Goal: Task Accomplishment & Management: Complete application form

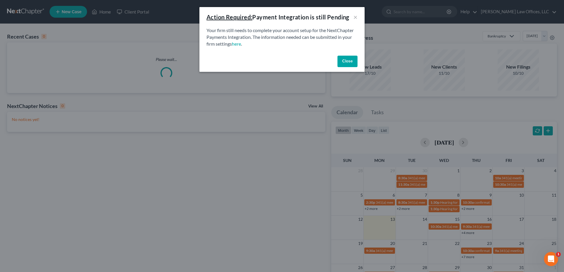
click at [346, 61] on button "Close" at bounding box center [347, 62] width 20 height 12
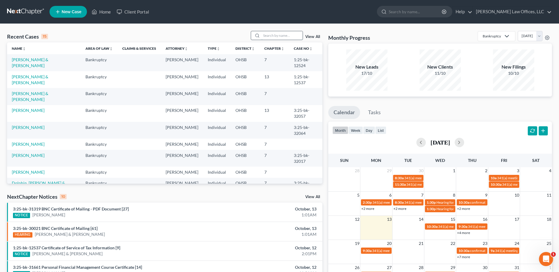
click at [278, 34] on input "search" at bounding box center [281, 35] width 41 height 9
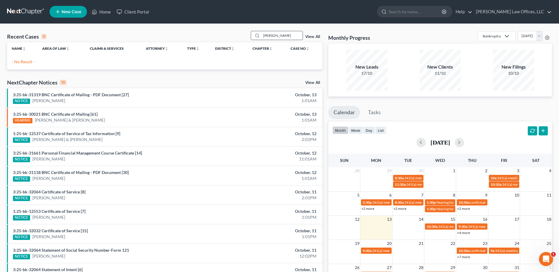
type input "[PERSON_NAME]"
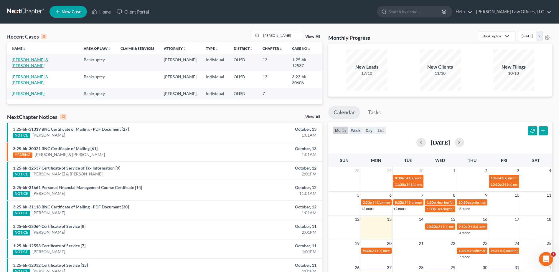
click at [37, 60] on link "[PERSON_NAME] & [PERSON_NAME]" at bounding box center [30, 62] width 37 height 11
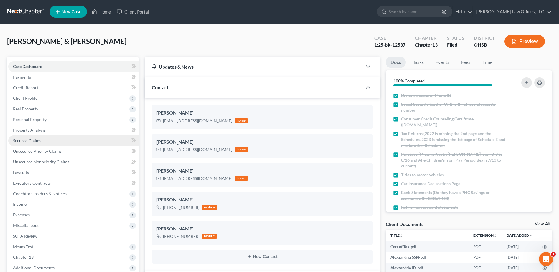
click at [48, 142] on link "Secured Claims" at bounding box center [73, 141] width 131 height 11
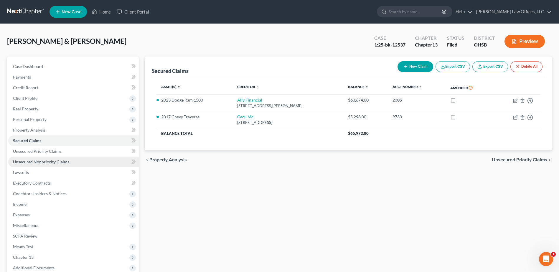
click at [47, 162] on span "Unsecured Nonpriority Claims" at bounding box center [41, 161] width 56 height 5
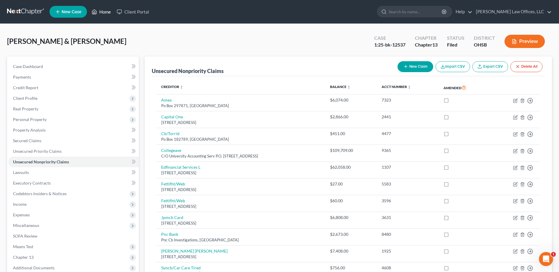
click at [108, 9] on link "Home" at bounding box center [101, 11] width 25 height 11
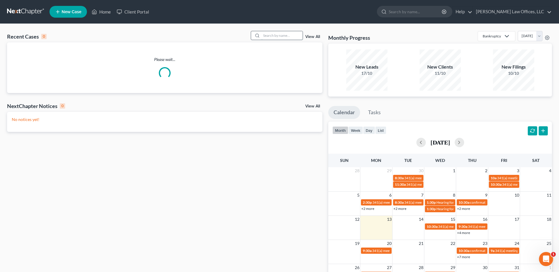
click at [270, 37] on input "search" at bounding box center [281, 35] width 41 height 9
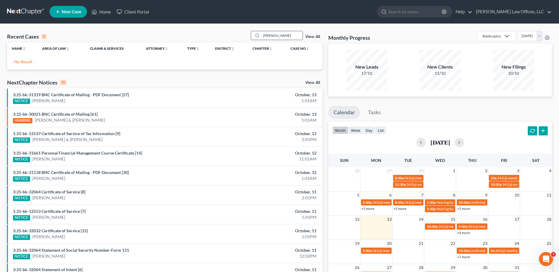
drag, startPoint x: 278, startPoint y: 35, endPoint x: 256, endPoint y: 37, distance: 22.1
click at [256, 37] on div "[PERSON_NAME]" at bounding box center [277, 35] width 52 height 9
type input "[PERSON_NAME]"
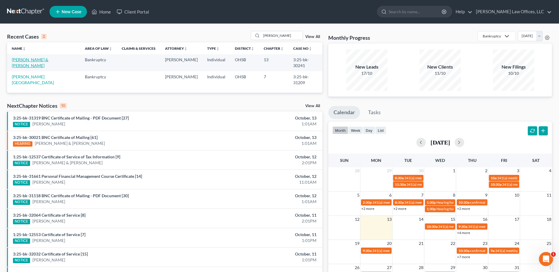
click at [27, 61] on link "[PERSON_NAME] & [PERSON_NAME]" at bounding box center [30, 62] width 37 height 11
select select "1"
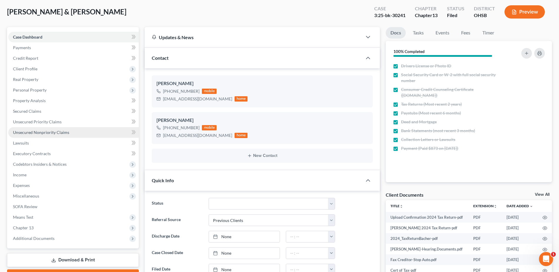
scroll to position [59, 0]
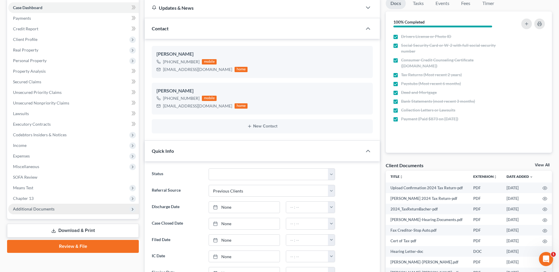
click at [63, 209] on span "Additional Documents" at bounding box center [73, 209] width 131 height 11
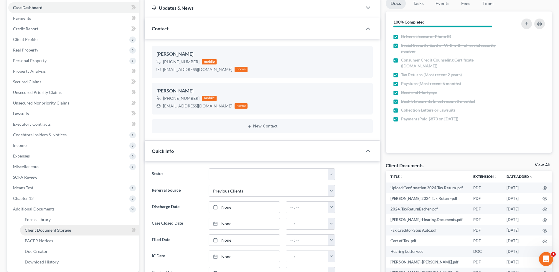
click at [67, 233] on link "Client Document Storage" at bounding box center [79, 230] width 119 height 11
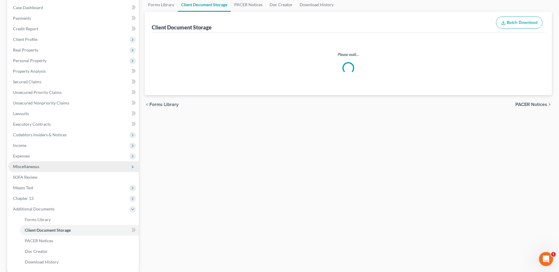
scroll to position [30, 0]
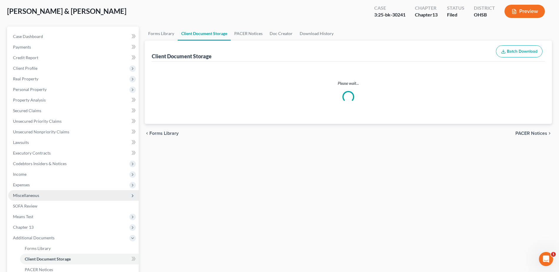
select select "7"
select select "53"
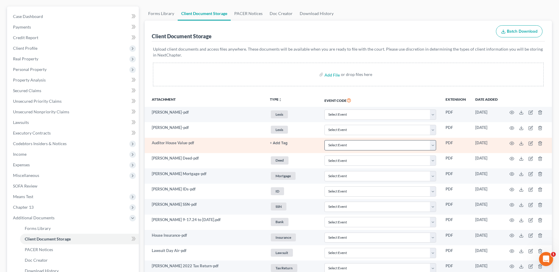
scroll to position [59, 0]
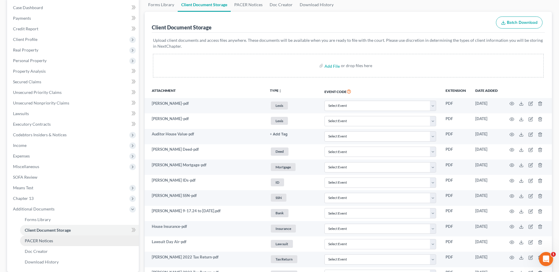
click at [82, 241] on link "PACER Notices" at bounding box center [79, 241] width 119 height 11
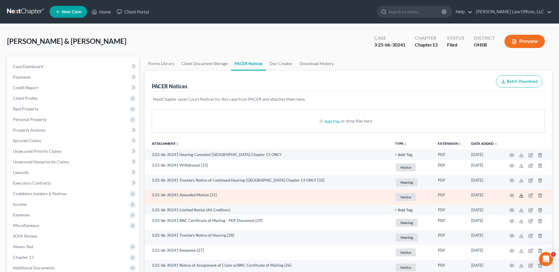
click at [520, 195] on icon at bounding box center [521, 195] width 5 height 5
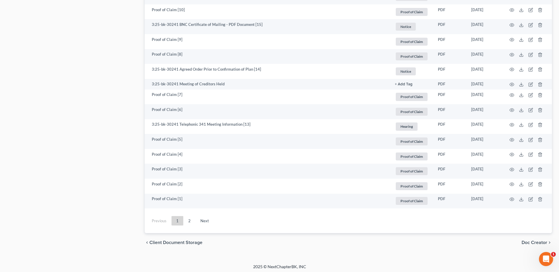
scroll to position [1039, 0]
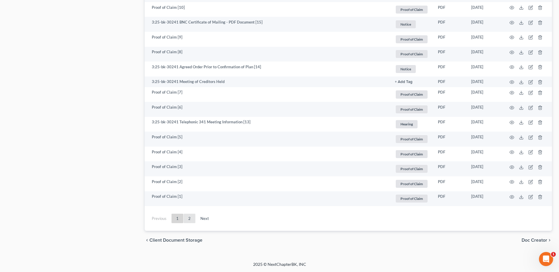
click at [193, 217] on link "2" at bounding box center [190, 218] width 12 height 9
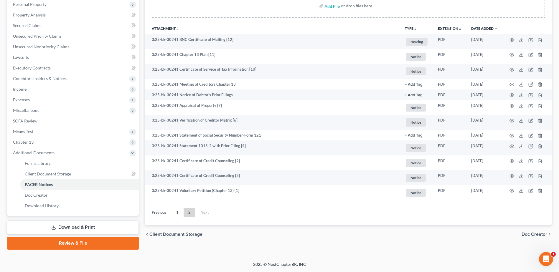
scroll to position [115, 0]
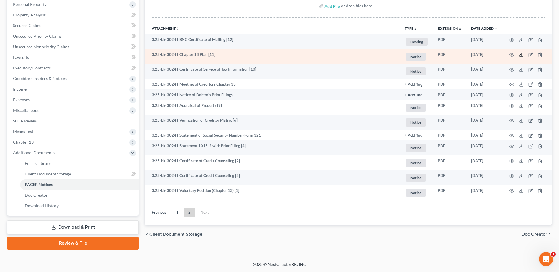
click at [522, 55] on polyline at bounding box center [522, 55] width 2 height 1
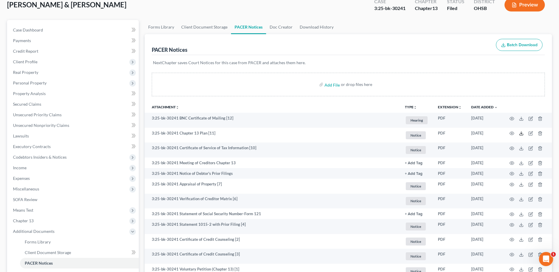
scroll to position [0, 0]
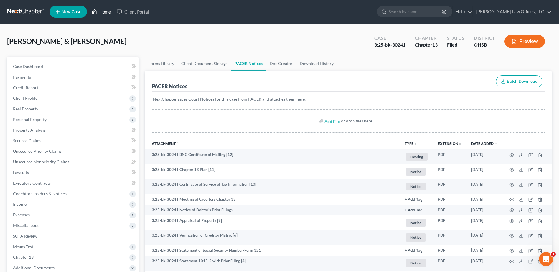
click at [98, 12] on link "Home" at bounding box center [101, 11] width 25 height 11
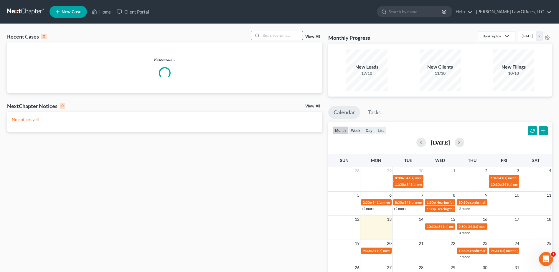
click at [279, 37] on input "search" at bounding box center [281, 35] width 41 height 9
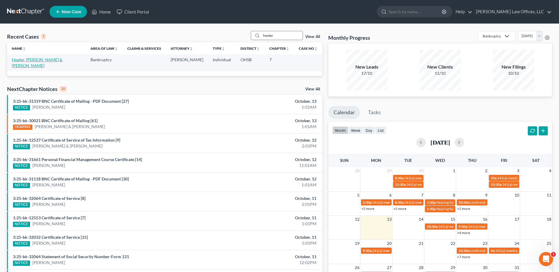
type input "heater"
click at [37, 60] on link "Heater, [PERSON_NAME] & [PERSON_NAME]" at bounding box center [37, 62] width 51 height 11
select select "4"
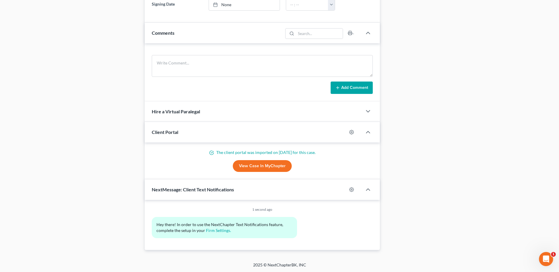
scroll to position [407, 0]
click at [260, 167] on link "View Case in MyChapter" at bounding box center [262, 166] width 59 height 12
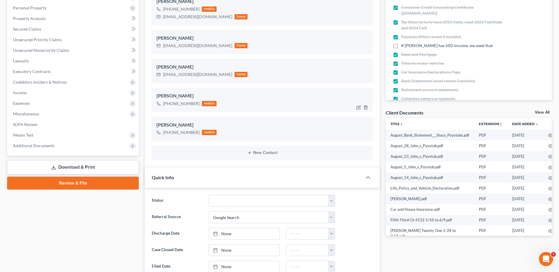
scroll to position [0, 0]
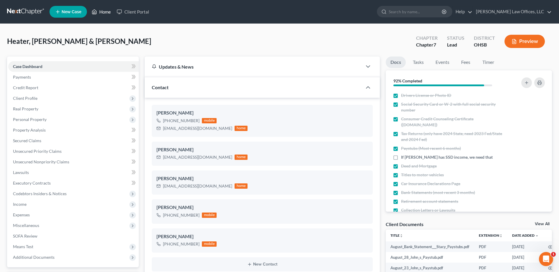
click at [103, 11] on link "Home" at bounding box center [101, 11] width 25 height 11
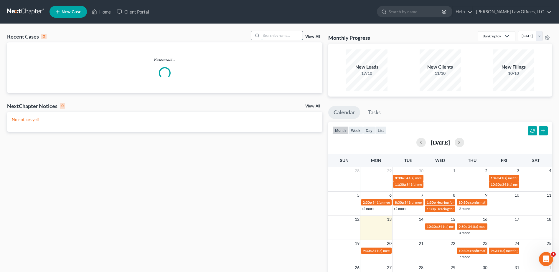
click at [278, 35] on input "search" at bounding box center [281, 35] width 41 height 9
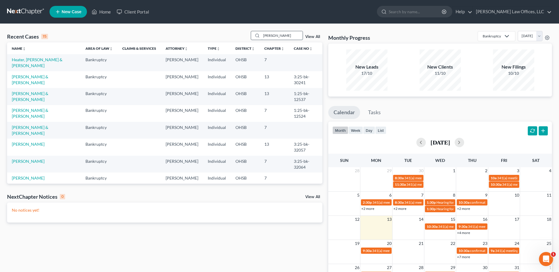
type input "[PERSON_NAME]"
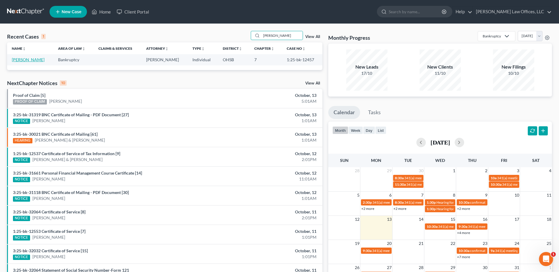
click at [23, 61] on link "[PERSON_NAME]" at bounding box center [28, 59] width 33 height 5
select select "1"
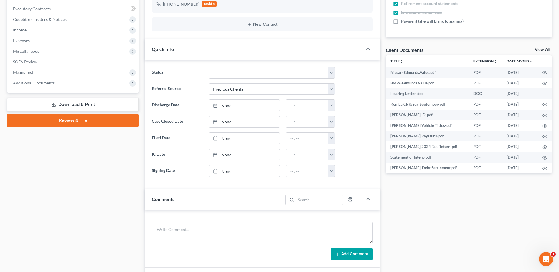
scroll to position [177, 0]
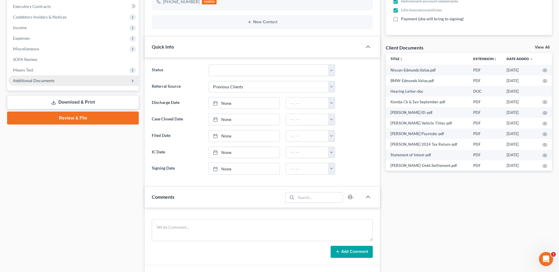
click at [89, 84] on span "Additional Documents" at bounding box center [73, 80] width 131 height 11
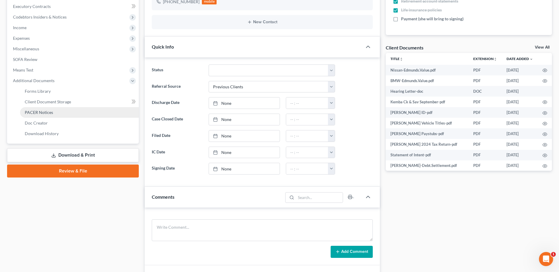
click at [84, 115] on link "PACER Notices" at bounding box center [79, 112] width 119 height 11
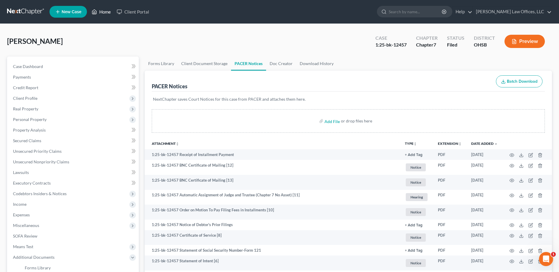
click at [101, 12] on link "Home" at bounding box center [101, 11] width 25 height 11
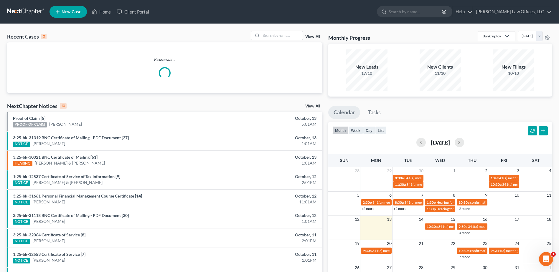
click at [317, 35] on link "View All" at bounding box center [312, 37] width 15 height 4
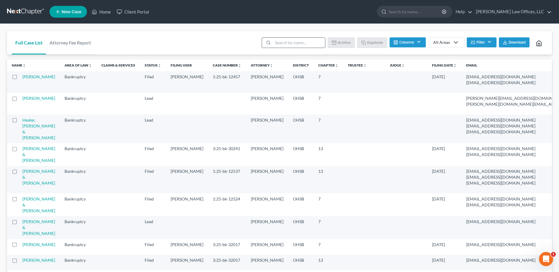
click at [284, 43] on input "search" at bounding box center [299, 43] width 52 height 10
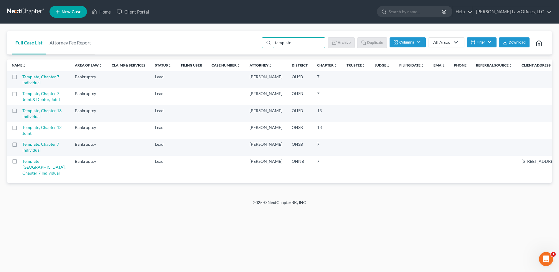
click at [20, 78] on label at bounding box center [20, 78] width 0 height 0
type input "template"
click at [22, 77] on input "checkbox" at bounding box center [24, 76] width 4 height 4
click at [372, 41] on button "Duplicate" at bounding box center [372, 42] width 29 height 10
checkbox input "false"
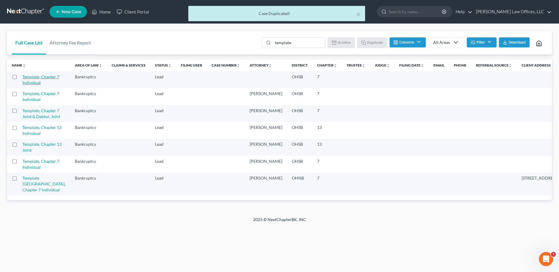
click at [32, 83] on link "Template, Chapter 7 Individual" at bounding box center [40, 79] width 37 height 11
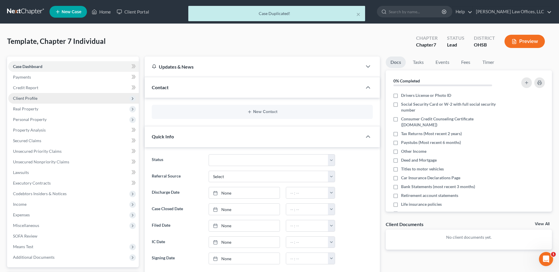
click at [46, 96] on span "Client Profile" at bounding box center [73, 98] width 131 height 11
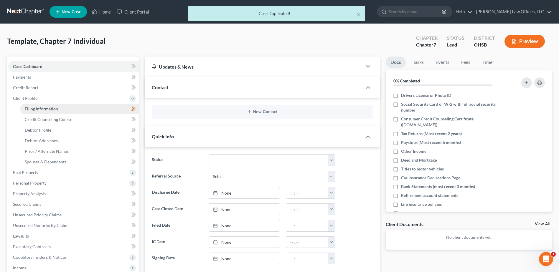
click at [59, 110] on link "Filing Information" at bounding box center [79, 109] width 119 height 11
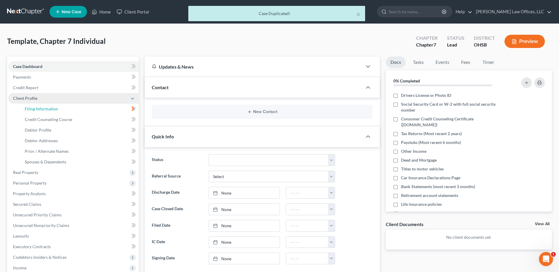
select select "1"
select select "0"
select select "62"
select select "0"
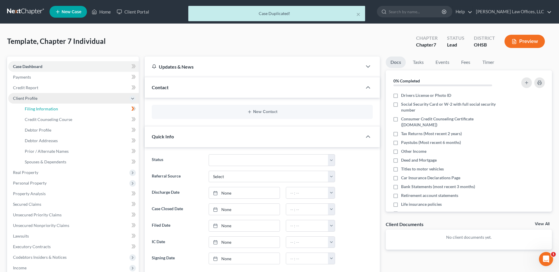
select select "0"
select select "36"
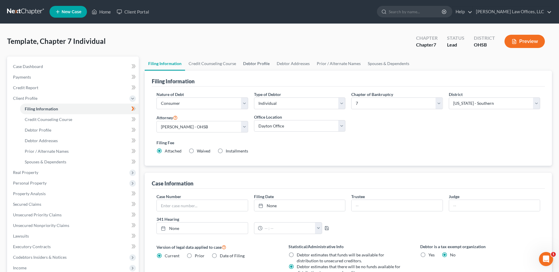
click at [261, 60] on link "Debtor Profile" at bounding box center [257, 64] width 34 height 14
select select "1"
select select "0"
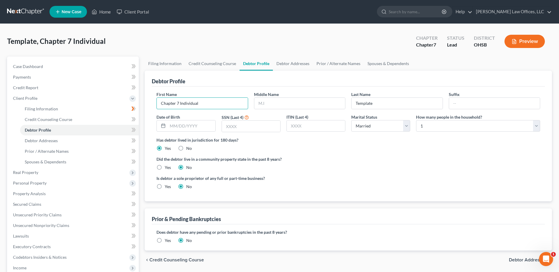
drag, startPoint x: 210, startPoint y: 103, endPoint x: 156, endPoint y: 109, distance: 54.3
click at [156, 109] on div "First Name Chapter 7 Individual" at bounding box center [202, 100] width 97 height 18
type input "[PERSON_NAME]"
click at [407, 126] on select "Select Single Married Separated Divorced Widowed" at bounding box center [380, 126] width 59 height 12
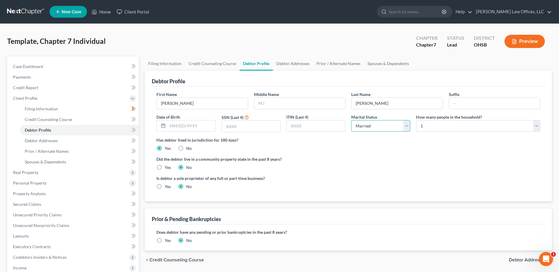
select select "0"
click at [351, 120] on select "Select Single Married Separated Divorced Widowed" at bounding box center [380, 126] width 59 height 12
click at [541, 124] on div "How many people in the household? Select 1 2 3 4 5 6 7 8 9 10 11 12 13 14 15 16…" at bounding box center [478, 123] width 130 height 19
click at [539, 125] on select "Select 1 2 3 4 5 6 7 8 9 10 11 12 13 14 15 16 17 18 19 20" at bounding box center [478, 126] width 124 height 12
select select "3"
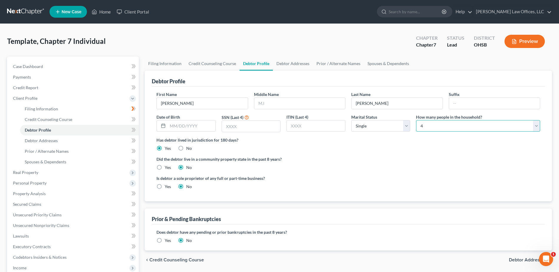
click at [416, 120] on select "Select 1 2 3 4 5 6 7 8 9 10 11 12 13 14 15 16 17 18 19 20" at bounding box center [478, 126] width 124 height 12
click at [354, 143] on label "Has debtor lived in jurisdiction for 180 days?" at bounding box center [349, 140] width 384 height 6
click at [67, 141] on link "Debtor Addresses" at bounding box center [79, 141] width 119 height 11
select select "0"
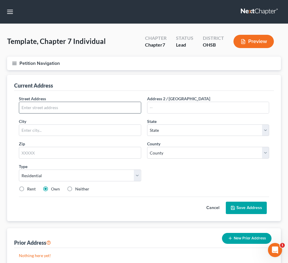
click at [141, 113] on input "text" at bounding box center [80, 107] width 122 height 11
type input "44 [PERSON_NAME] Dr."
type input "Fairborn"
select select "36"
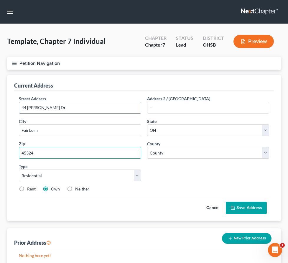
type input "45324"
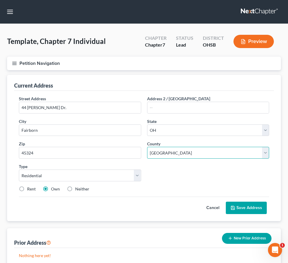
select select "28"
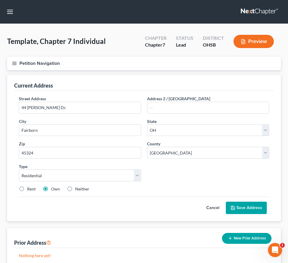
click at [36, 192] on label "Rent" at bounding box center [31, 189] width 9 height 6
click at [33, 190] on input "Rent" at bounding box center [31, 188] width 4 height 4
radio input "true"
click at [251, 214] on button "Save Address" at bounding box center [246, 208] width 41 height 12
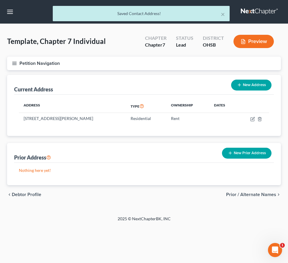
click at [0, 0] on link "Filing Information" at bounding box center [0, 0] width 0 height 0
select select "1"
select select "0"
select select "62"
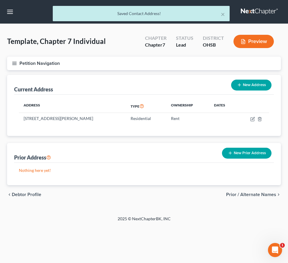
select select "0"
select select "36"
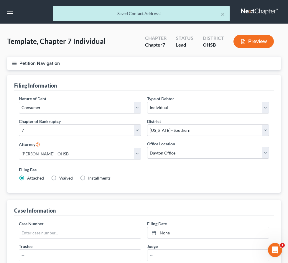
scroll to position [177, 0]
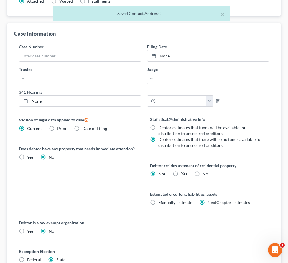
click at [187, 177] on label "Yes Yes" at bounding box center [184, 174] width 6 height 6
click at [187, 175] on input "Yes Yes" at bounding box center [185, 173] width 4 height 4
radio input "true"
radio input "false"
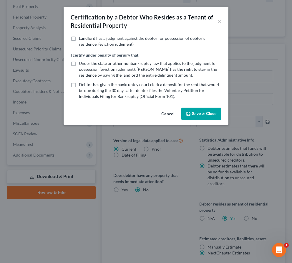
click at [200, 112] on button "Save & Close" at bounding box center [202, 114] width 40 height 12
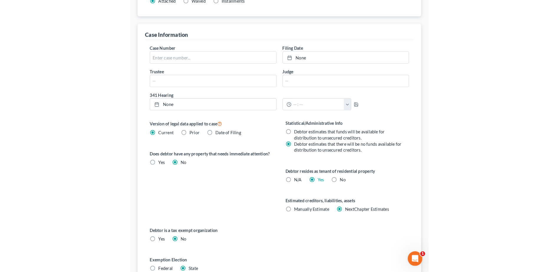
scroll to position [116, 0]
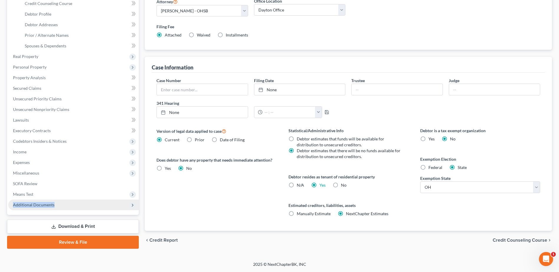
click at [65, 200] on ul "Case Dashboard Payments Invoices Payments Payments Credit Report Client Profile" at bounding box center [73, 77] width 131 height 265
drag, startPoint x: 65, startPoint y: 200, endPoint x: 55, endPoint y: 207, distance: 12.9
click at [55, 207] on span "Additional Documents" at bounding box center [73, 205] width 131 height 11
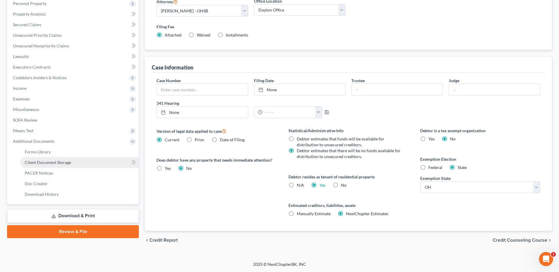
click at [58, 162] on span "Client Document Storage" at bounding box center [48, 162] width 46 height 5
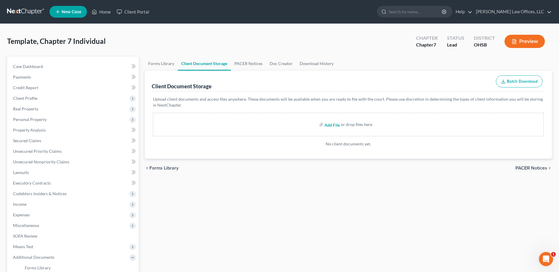
click at [330, 125] on input "file" at bounding box center [332, 124] width 14 height 11
type input "C:\fakepath\document_251011053105.pdf"
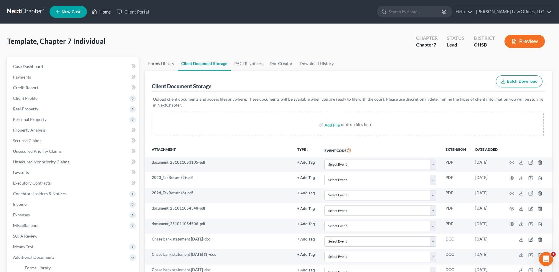
click at [97, 12] on icon at bounding box center [95, 12] width 4 height 4
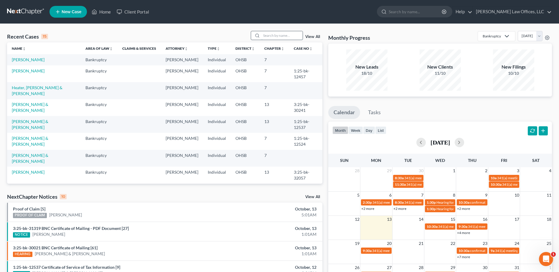
click at [278, 36] on input "search" at bounding box center [281, 35] width 41 height 9
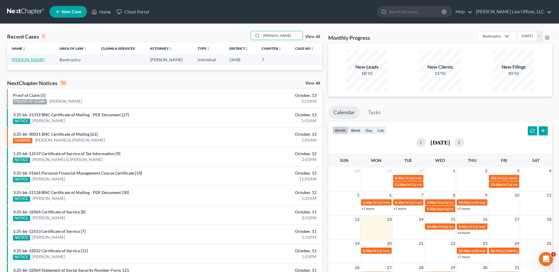
type input "[PERSON_NAME]"
click at [31, 61] on link "[PERSON_NAME]" at bounding box center [28, 59] width 33 height 5
select select "4"
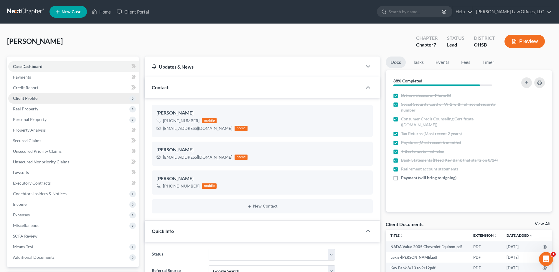
click at [39, 96] on span "Client Profile" at bounding box center [73, 98] width 131 height 11
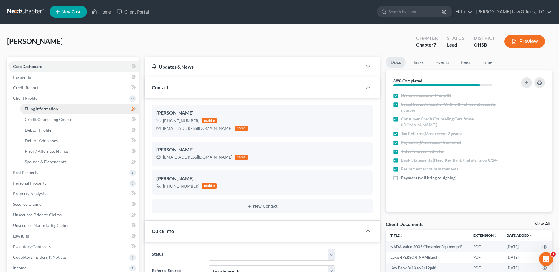
click at [63, 109] on link "Filing Information" at bounding box center [79, 109] width 119 height 11
select select "1"
select select "0"
select select "62"
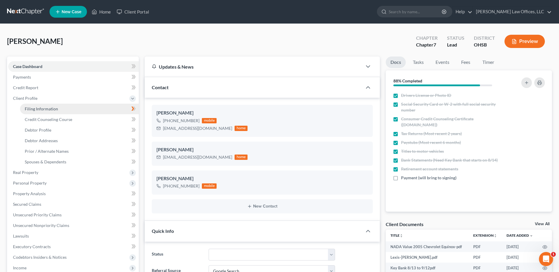
select select "0"
select select "36"
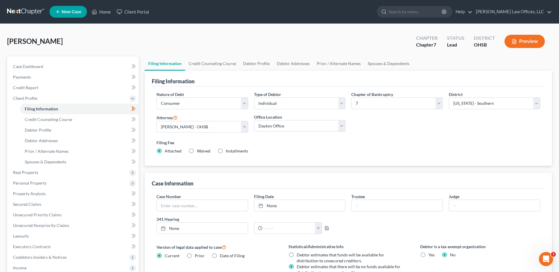
click at [226, 153] on label "Installments Installments" at bounding box center [237, 151] width 22 height 6
click at [228, 152] on input "Installments Installments" at bounding box center [230, 150] width 4 height 4
radio input "true"
radio input "false"
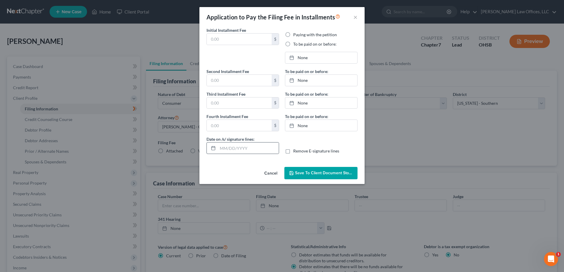
type input "0.00"
radio input "true"
type input "0.00"
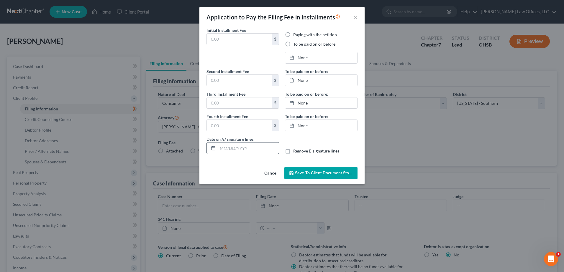
type input "[DATE]"
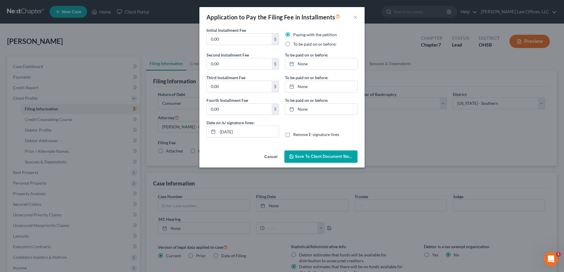
drag, startPoint x: 239, startPoint y: 37, endPoint x: 190, endPoint y: 45, distance: 50.1
click at [190, 45] on div "Application to Pay the Filing Fee in Installments × Initial Installment Fee 0.0…" at bounding box center [282, 136] width 564 height 272
type input "112.00"
click at [293, 44] on label "To be paid on or before:" at bounding box center [314, 44] width 43 height 6
click at [295, 44] on input "To be paid on or before:" at bounding box center [297, 43] width 4 height 4
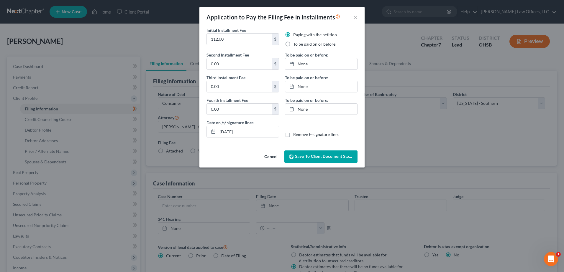
radio input "true"
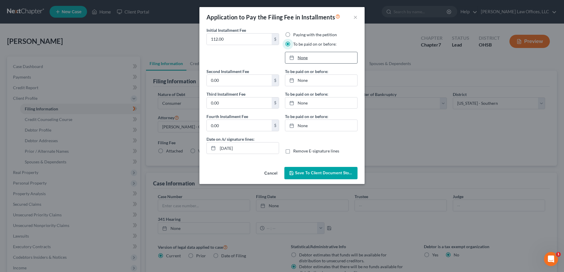
type input "[DATE]"
click at [306, 59] on link "None" at bounding box center [321, 57] width 72 height 11
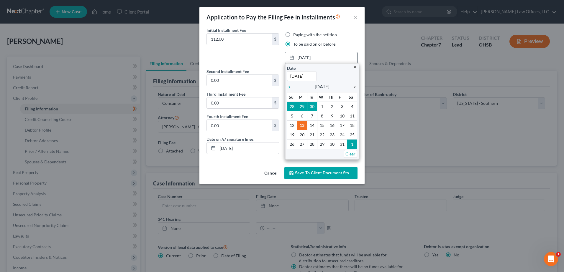
click at [355, 86] on icon "chevron_right" at bounding box center [353, 87] width 8 height 5
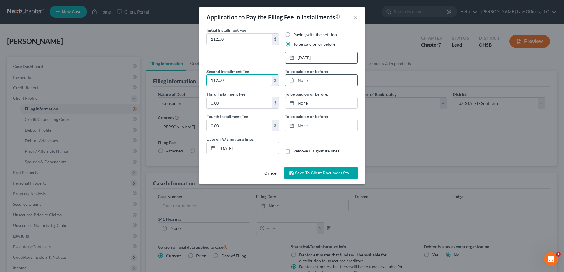
type input "112.00"
click at [308, 80] on link "None" at bounding box center [321, 80] width 72 height 11
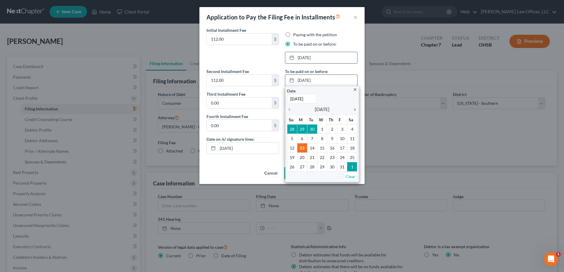
click at [353, 111] on icon "chevron_right" at bounding box center [353, 109] width 8 height 5
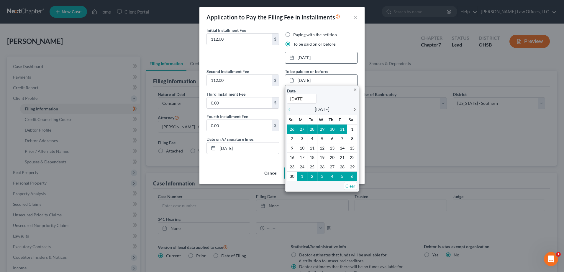
click at [354, 111] on icon "chevron_right" at bounding box center [353, 109] width 8 height 5
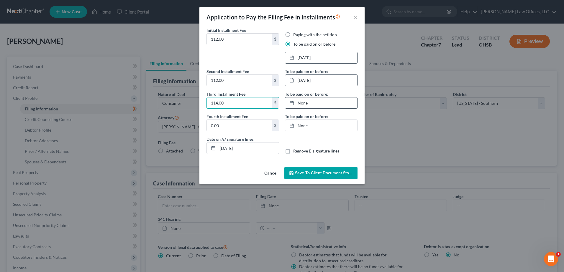
type input "114.00"
type input "[DATE]"
click at [295, 99] on link "None" at bounding box center [321, 103] width 72 height 11
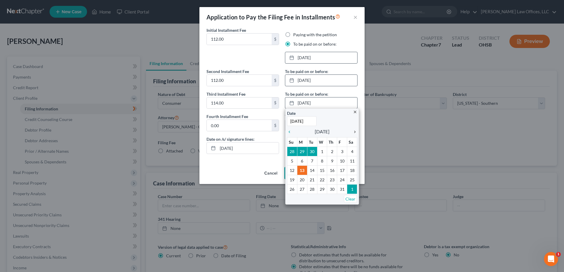
click at [355, 131] on icon "chevron_right" at bounding box center [353, 132] width 8 height 5
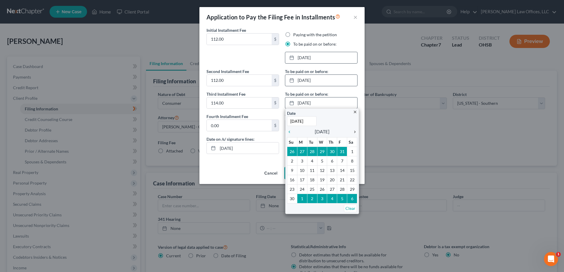
click at [355, 131] on icon "chevron_right" at bounding box center [353, 132] width 8 height 5
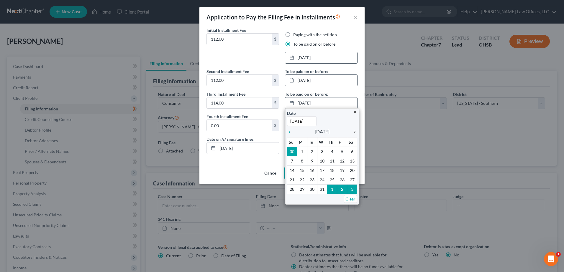
click at [355, 131] on icon "chevron_right" at bounding box center [353, 132] width 8 height 5
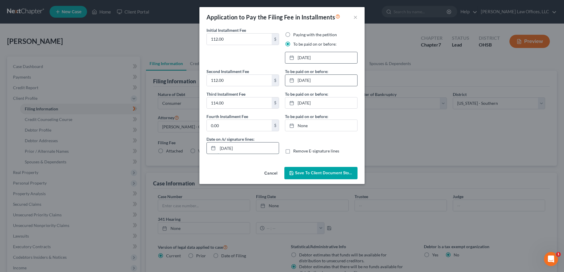
click at [230, 148] on input "[DATE]" at bounding box center [248, 148] width 61 height 11
type input "[DATE]"
click at [313, 171] on span "Save to Client Document Storage" at bounding box center [326, 173] width 62 height 5
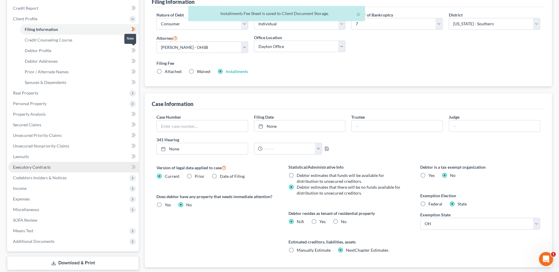
scroll to position [116, 0]
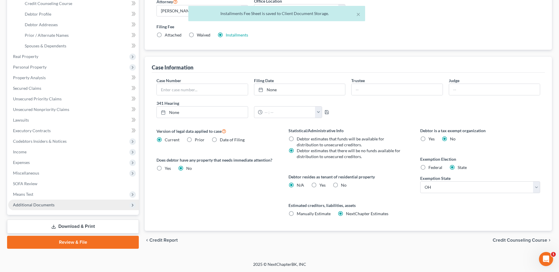
click at [37, 205] on span "Additional Documents" at bounding box center [34, 204] width 42 height 5
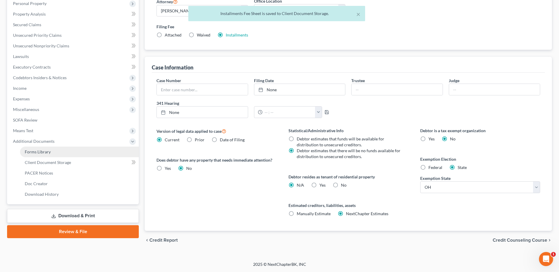
click at [55, 156] on link "Forms Library" at bounding box center [79, 152] width 119 height 11
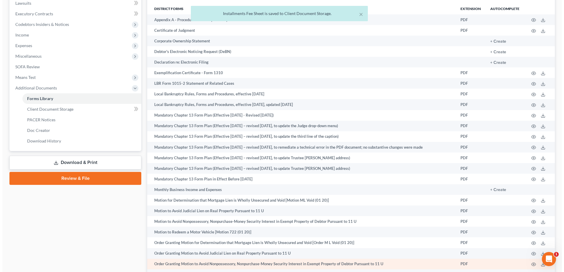
scroll to position [294, 0]
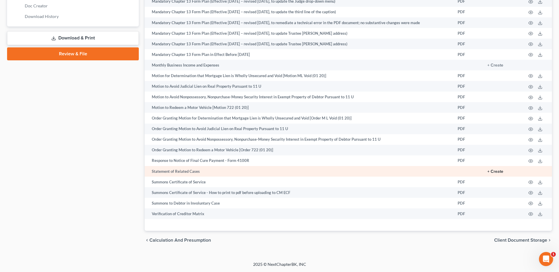
click at [503, 172] on button "+ Create" at bounding box center [496, 172] width 16 height 4
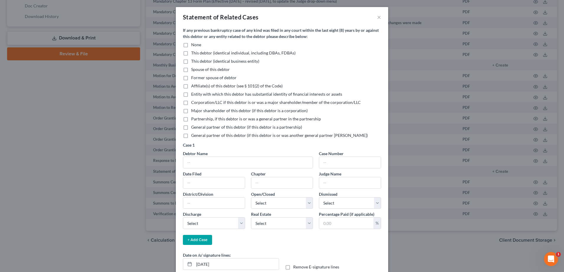
click at [191, 45] on label "None" at bounding box center [196, 45] width 10 height 6
click at [193, 45] on input "None" at bounding box center [195, 44] width 4 height 4
checkbox input "true"
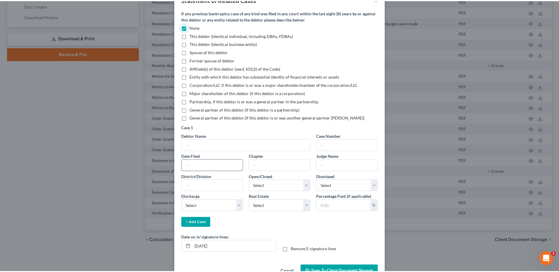
scroll to position [35, 0]
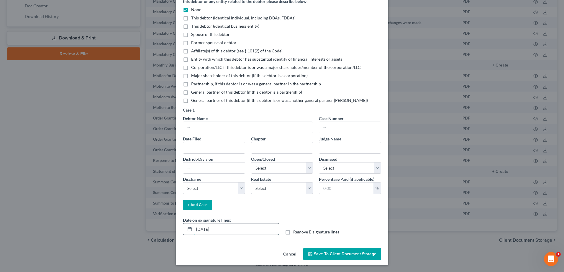
click at [205, 231] on input "[DATE]" at bounding box center [236, 229] width 85 height 11
type input "[DATE]"
click at [322, 251] on button "Save to Client Document Storage" at bounding box center [342, 254] width 78 height 12
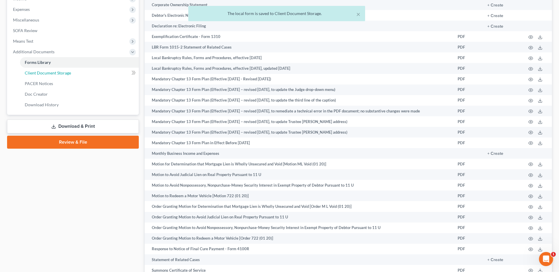
click at [73, 73] on link "Client Document Storage" at bounding box center [79, 73] width 119 height 11
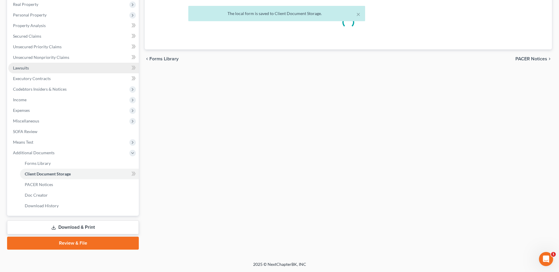
scroll to position [83, 0]
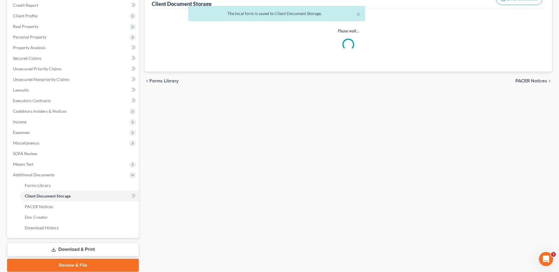
select select "7"
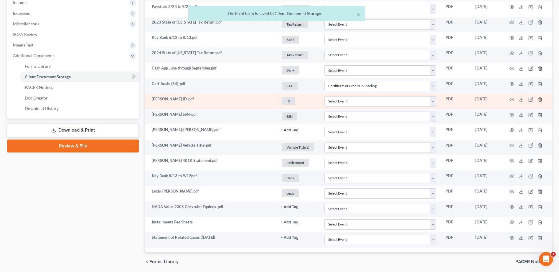
scroll to position [223, 0]
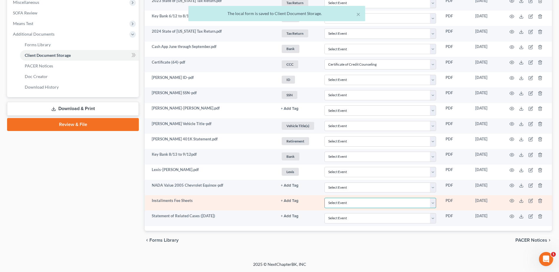
click at [434, 204] on select "Select Event 20 Largest Unsecured Creditors Amended Document Amended List of Cr…" at bounding box center [381, 203] width 112 height 10
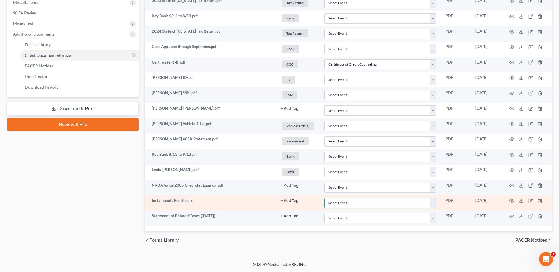
select select "37"
click at [325, 198] on select "Select Event 20 Largest Unsecured Creditors Amended Document Amended List of Cr…" at bounding box center [381, 203] width 112 height 10
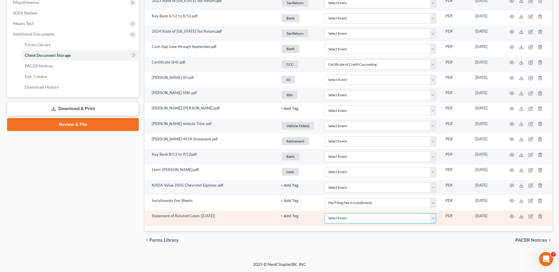
drag, startPoint x: 434, startPoint y: 220, endPoint x: 430, endPoint y: 212, distance: 8.7
click at [434, 220] on select "Select Event 20 Largest Unsecured Creditors Amended Document Amended List of Cr…" at bounding box center [381, 218] width 112 height 10
select select "52"
click at [325, 213] on select "Select Event 20 Largest Unsecured Creditors Amended Document Amended List of Cr…" at bounding box center [381, 218] width 112 height 10
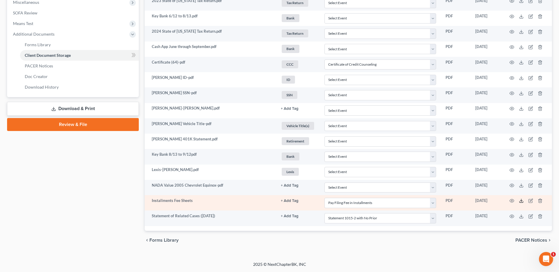
click at [523, 202] on icon at bounding box center [521, 201] width 5 height 5
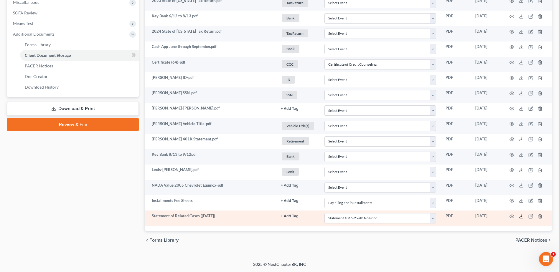
click at [521, 218] on icon at bounding box center [521, 216] width 5 height 5
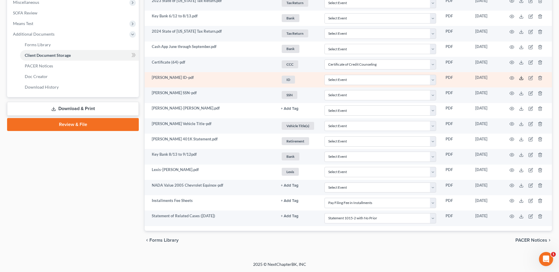
click at [522, 78] on icon at bounding box center [521, 78] width 5 height 5
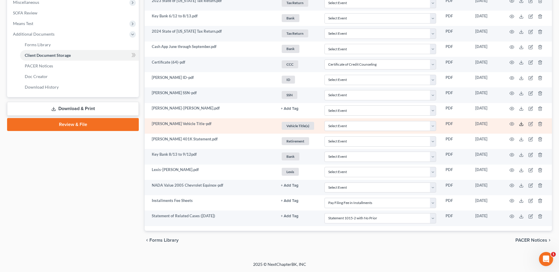
click at [523, 123] on icon at bounding box center [521, 124] width 5 height 5
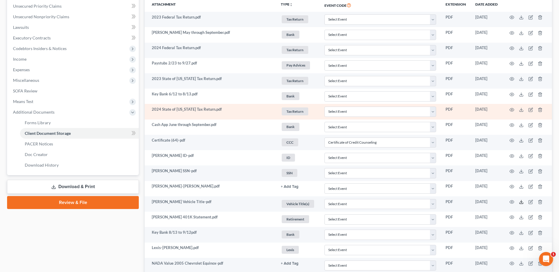
scroll to position [135, 0]
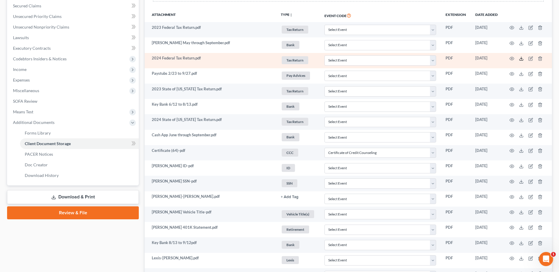
click at [521, 59] on polyline at bounding box center [522, 58] width 2 height 1
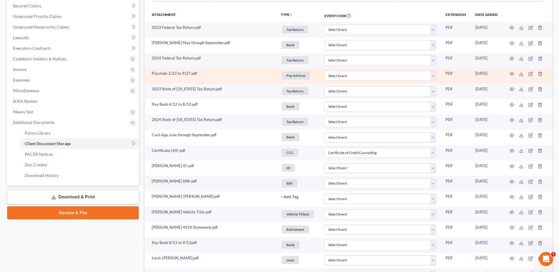
click at [519, 74] on td at bounding box center [528, 75] width 50 height 15
click at [521, 75] on icon at bounding box center [521, 74] width 5 height 5
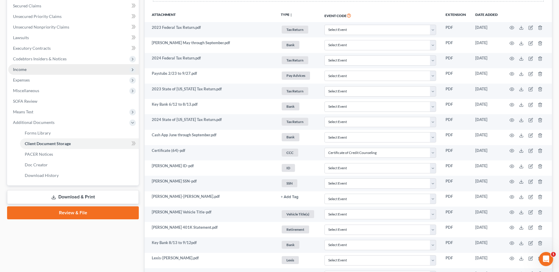
click at [45, 71] on span "Income" at bounding box center [73, 69] width 131 height 11
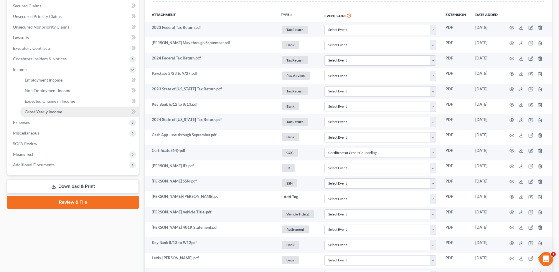
click at [48, 109] on span "Gross Yearly Income" at bounding box center [43, 111] width 37 height 5
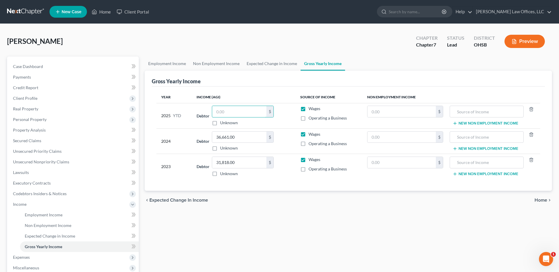
drag, startPoint x: 228, startPoint y: 114, endPoint x: 206, endPoint y: 114, distance: 22.1
click at [206, 114] on div "Debtor $ Unknown Balance Undetermined $ Unknown" at bounding box center [244, 116] width 94 height 20
type input "32,514.48"
click at [69, 214] on link "Employment Income" at bounding box center [79, 215] width 119 height 11
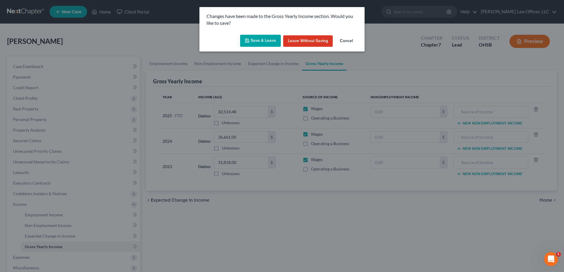
click at [261, 42] on button "Save & Leave" at bounding box center [260, 41] width 41 height 12
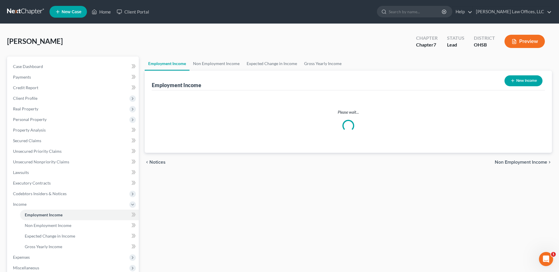
click at [179, 61] on link "Employment Income" at bounding box center [167, 64] width 45 height 14
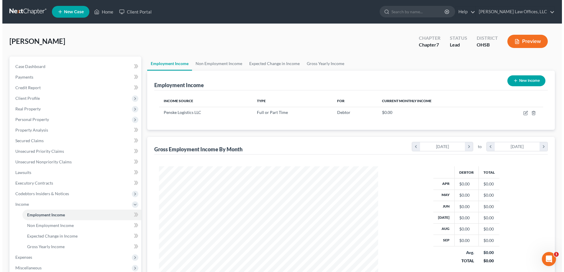
scroll to position [109, 230]
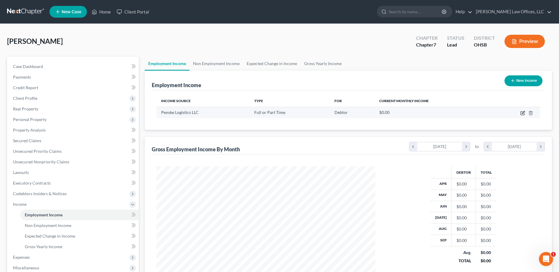
click at [524, 113] on icon "button" at bounding box center [523, 113] width 5 height 5
select select "0"
select select "39"
select select "3"
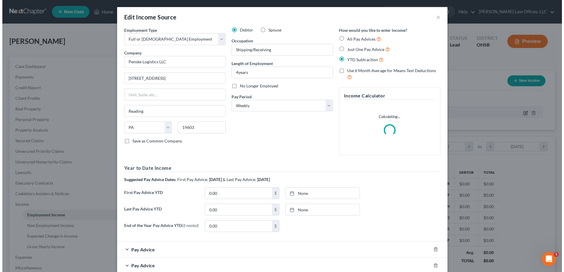
scroll to position [110, 233]
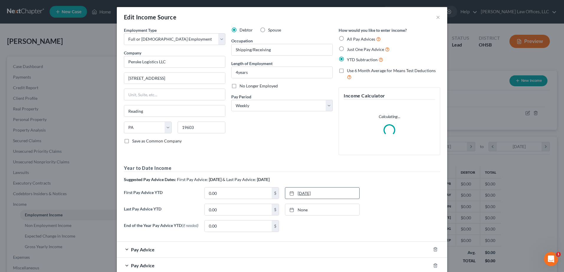
type input "[DATE]"
click at [304, 195] on link "[DATE]" at bounding box center [322, 193] width 74 height 11
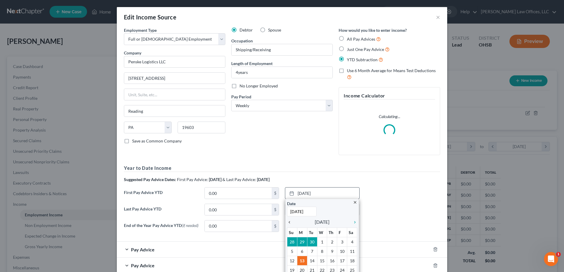
click at [288, 224] on icon "chevron_left" at bounding box center [291, 222] width 8 height 5
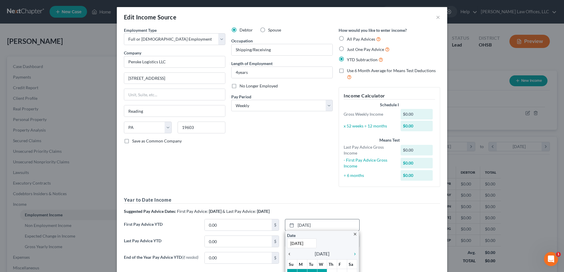
click at [290, 224] on rect at bounding box center [292, 226] width 4 height 4
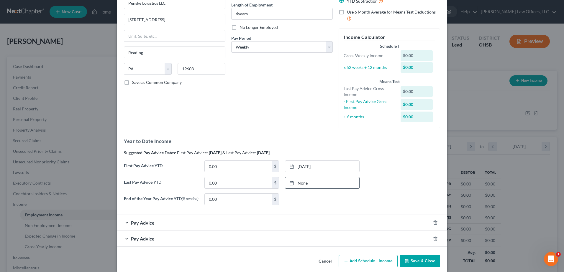
scroll to position [59, 0]
click at [314, 167] on link "[DATE]" at bounding box center [322, 166] width 74 height 11
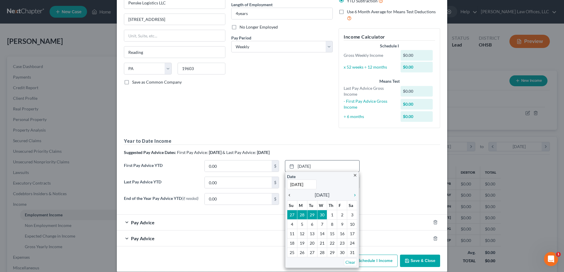
click at [288, 195] on icon "chevron_left" at bounding box center [291, 195] width 8 height 5
click at [353, 194] on icon "chevron_right" at bounding box center [353, 195] width 8 height 5
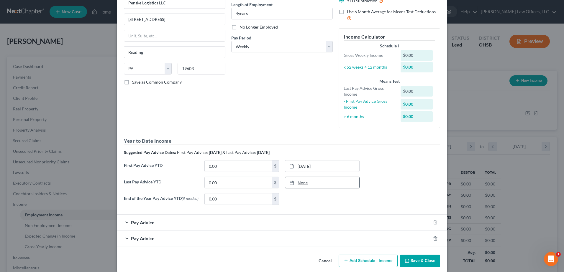
click at [302, 185] on link "None" at bounding box center [322, 182] width 74 height 11
type input "[DATE]"
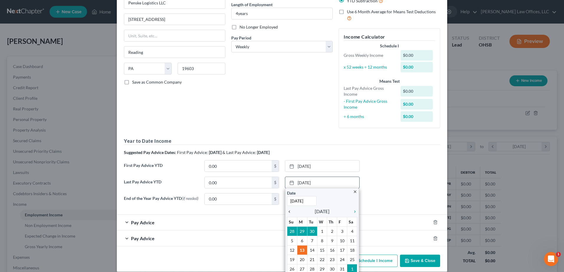
click at [287, 213] on icon "chevron_left" at bounding box center [291, 212] width 8 height 5
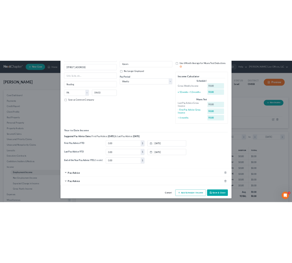
scroll to position [294672, 294580]
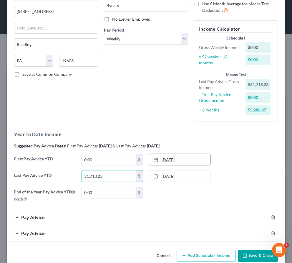
type input "31,718.23"
click at [197, 159] on link "[DATE]" at bounding box center [179, 159] width 61 height 11
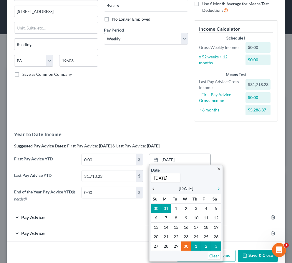
click at [151, 191] on icon "chevron_left" at bounding box center [155, 188] width 8 height 5
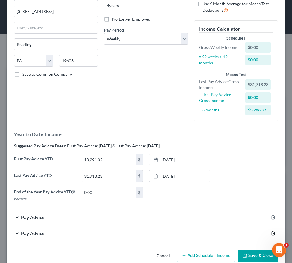
type input "10,291.02"
click at [271, 232] on icon "button" at bounding box center [273, 233] width 5 height 5
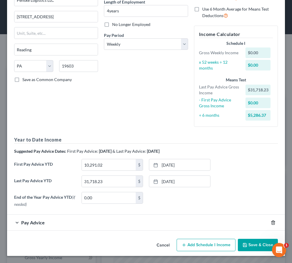
click at [271, 221] on icon "button" at bounding box center [273, 222] width 5 height 5
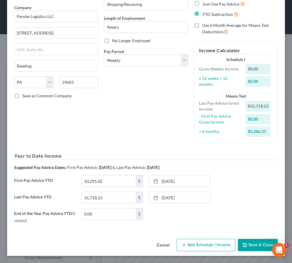
scroll to position [45, 0]
click at [217, 244] on button "Add Schedule I Income" at bounding box center [206, 245] width 59 height 12
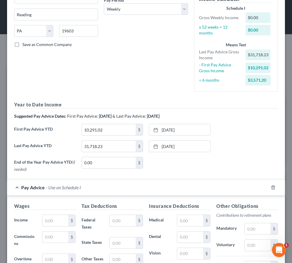
scroll to position [104, 0]
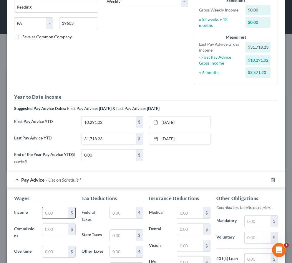
drag, startPoint x: 55, startPoint y: 211, endPoint x: 50, endPoint y: 211, distance: 5.0
click at [50, 211] on input "text" at bounding box center [55, 212] width 26 height 11
type input "800.00"
drag, startPoint x: 253, startPoint y: 238, endPoint x: 243, endPoint y: 238, distance: 9.4
click at [245, 238] on input "text" at bounding box center [258, 237] width 26 height 11
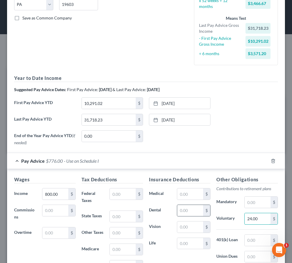
scroll to position [134, 0]
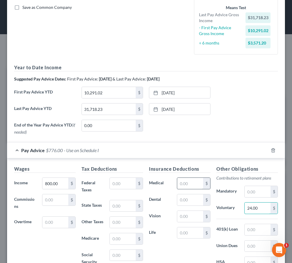
type input "24.00"
drag, startPoint x: 195, startPoint y: 183, endPoint x: 188, endPoint y: 183, distance: 6.8
click at [188, 183] on input "text" at bounding box center [190, 183] width 26 height 11
drag, startPoint x: 124, startPoint y: 183, endPoint x: 115, endPoint y: 184, distance: 9.2
click at [115, 184] on input "text" at bounding box center [123, 183] width 26 height 11
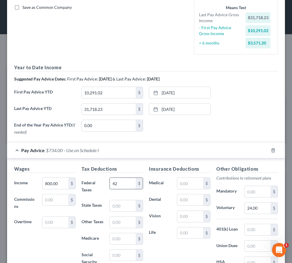
type input "42"
type input "14"
type input "10"
type input "10.25"
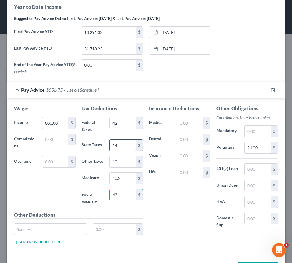
scroll to position [197, 0]
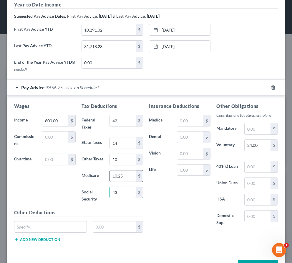
type input "43"
click at [122, 182] on input "10.25" at bounding box center [123, 175] width 26 height 11
click at [122, 181] on input "10.25" at bounding box center [123, 175] width 26 height 11
type input "10"
click at [99, 182] on label "Medicare" at bounding box center [93, 176] width 28 height 12
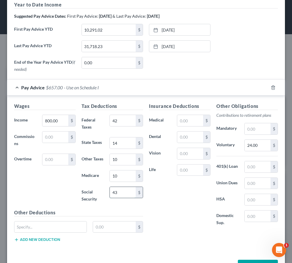
click at [116, 198] on input "43" at bounding box center [123, 192] width 26 height 11
click at [130, 198] on input "43" at bounding box center [123, 192] width 26 height 11
click at [164, 201] on div "Insurance Deductions Medical $ Dental $ Vision $ Life $" at bounding box center [179, 168] width 67 height 130
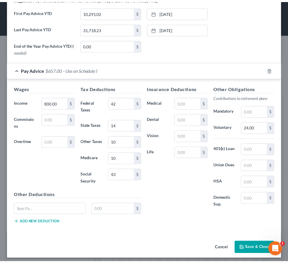
scroll to position [223, 0]
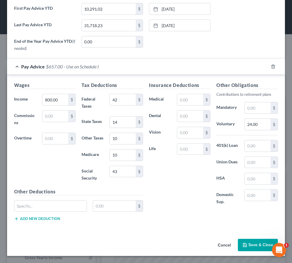
click at [254, 243] on button "Save & Close" at bounding box center [258, 245] width 40 height 12
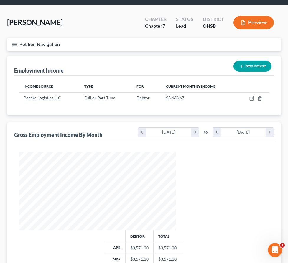
scroll to position [59, 0]
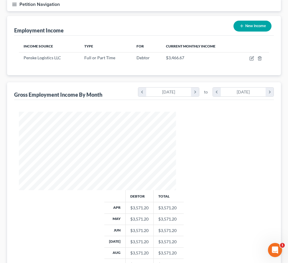
click at [0, 0] on span "Expenses" at bounding box center [0, 0] width 0 height 0
click at [0, 0] on span "Home" at bounding box center [0, 0] width 0 height 0
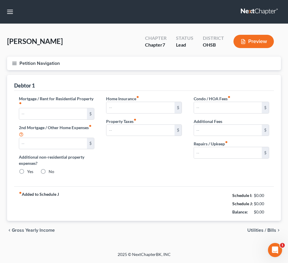
type input "400.00"
radio input "true"
type input "15.00"
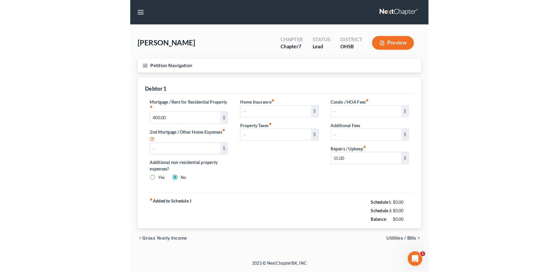
scroll to position [0, 0]
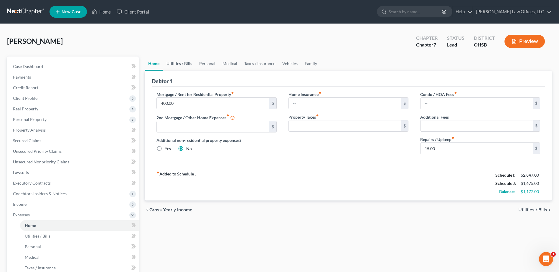
click at [185, 62] on link "Utilities / Bills" at bounding box center [179, 64] width 33 height 14
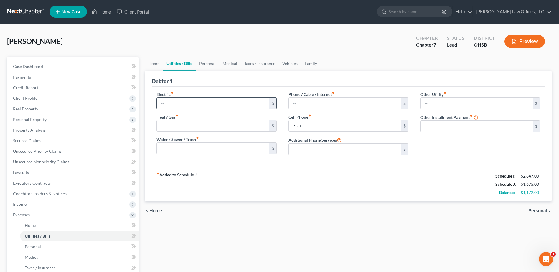
click at [189, 104] on input "text" at bounding box center [213, 103] width 112 height 11
type input "50.00"
type input "25.00"
type input "35.00"
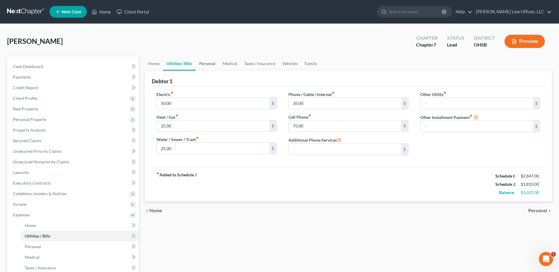
click at [205, 60] on link "Personal" at bounding box center [207, 64] width 23 height 14
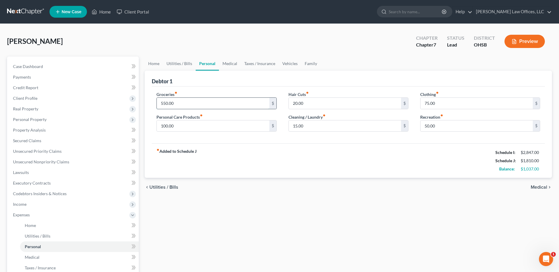
click at [184, 102] on input "550.00" at bounding box center [213, 103] width 112 height 11
type input "675.00"
type input "70.00"
type input "40.00"
type input "150.00"
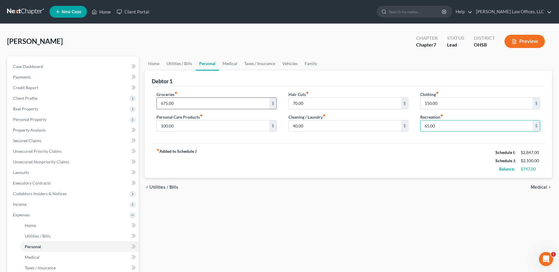
type input "65.00"
click at [224, 62] on link "Medical" at bounding box center [230, 64] width 22 height 14
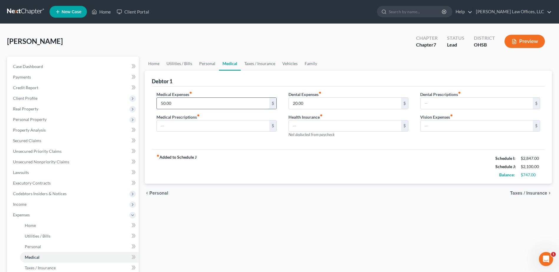
click at [197, 106] on input "50.00" at bounding box center [213, 103] width 112 height 11
type input "150.00"
type input "50.00"
type input "25.00"
click at [249, 61] on link "Taxes / Insurance" at bounding box center [260, 64] width 38 height 14
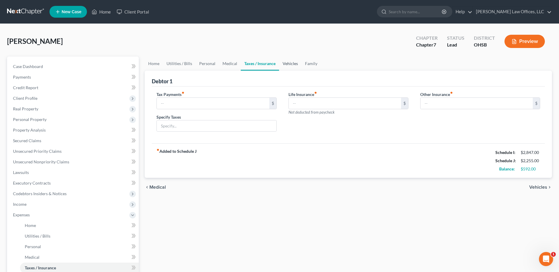
click at [286, 64] on link "Vehicles" at bounding box center [290, 64] width 22 height 14
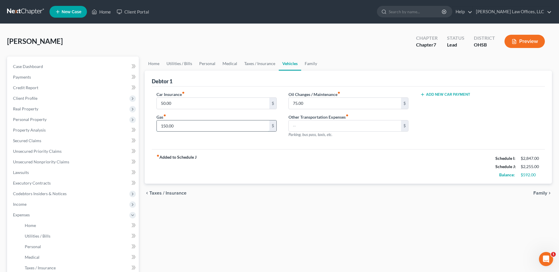
click at [174, 124] on input "150.00" at bounding box center [213, 126] width 112 height 11
type input "350.00"
type input "100.00"
click at [310, 63] on link "Family" at bounding box center [310, 64] width 19 height 14
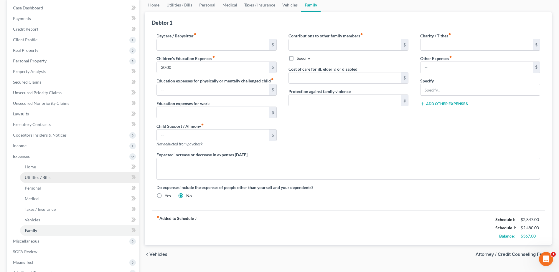
scroll to position [59, 0]
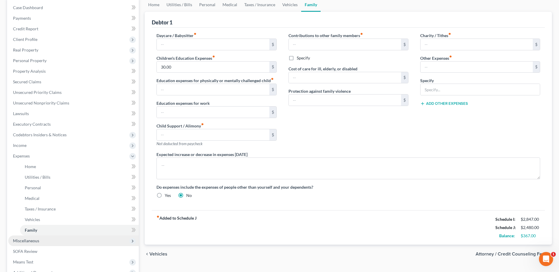
click at [63, 244] on span "Miscellaneous" at bounding box center [73, 241] width 131 height 11
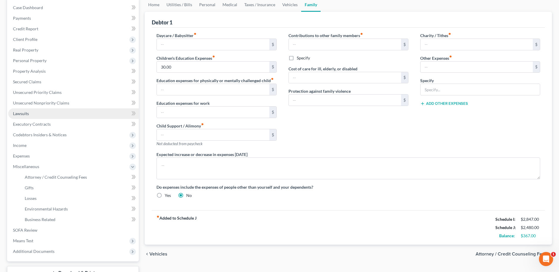
click at [36, 108] on link "Lawsuits" at bounding box center [73, 113] width 131 height 11
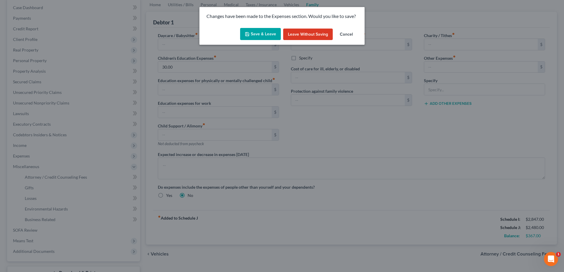
click at [261, 30] on button "Save & Leave" at bounding box center [260, 34] width 41 height 12
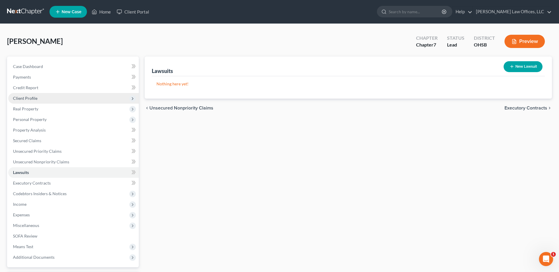
click at [50, 100] on span "Client Profile" at bounding box center [73, 98] width 131 height 11
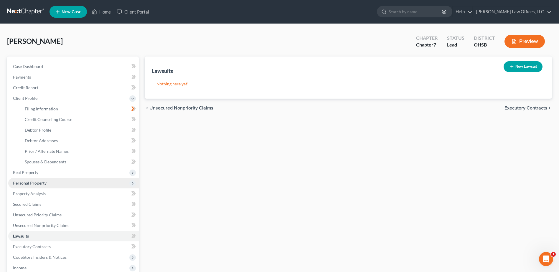
click at [73, 183] on span "Personal Property" at bounding box center [73, 183] width 131 height 11
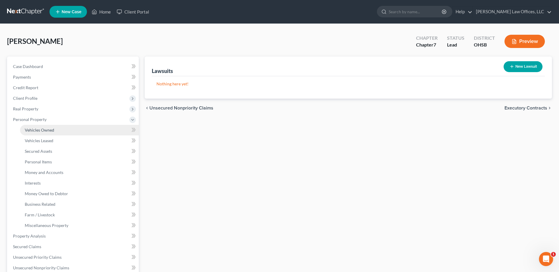
click at [52, 129] on span "Vehicles Owned" at bounding box center [39, 130] width 29 height 5
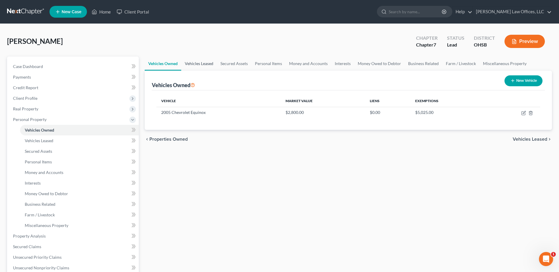
click at [206, 66] on link "Vehicles Leased" at bounding box center [199, 64] width 36 height 14
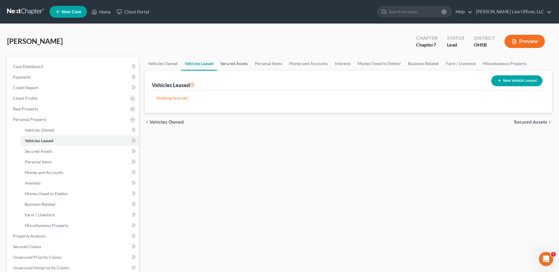
click at [232, 64] on link "Secured Assets" at bounding box center [234, 64] width 34 height 14
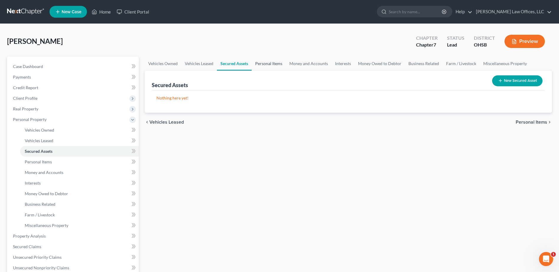
click at [262, 64] on link "Personal Items" at bounding box center [269, 64] width 34 height 14
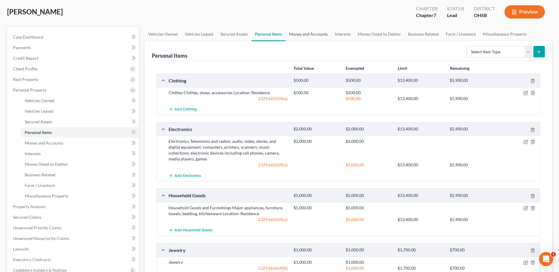
click at [311, 35] on link "Money and Accounts" at bounding box center [309, 34] width 46 height 14
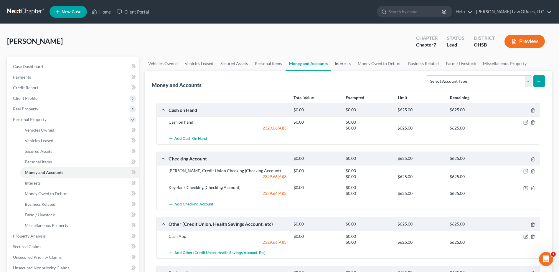
click at [348, 62] on link "Interests" at bounding box center [342, 64] width 23 height 14
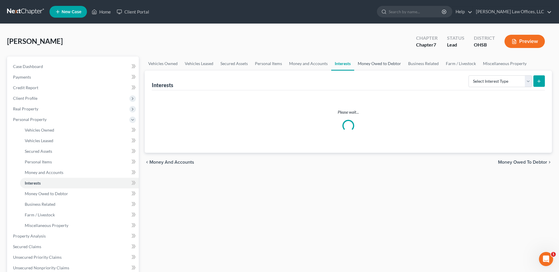
click at [371, 63] on link "Money Owed to Debtor" at bounding box center [379, 64] width 50 height 14
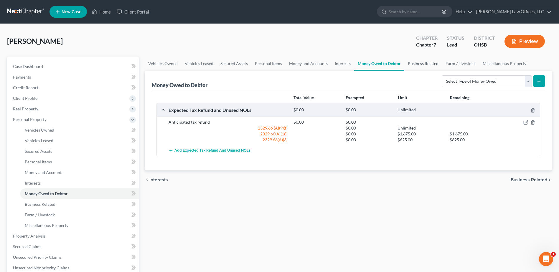
click at [415, 61] on link "Business Related" at bounding box center [423, 64] width 38 height 14
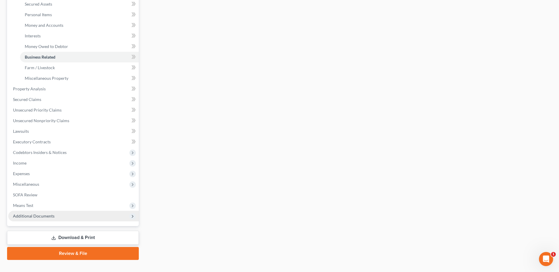
click at [39, 218] on span "Additional Documents" at bounding box center [34, 216] width 42 height 5
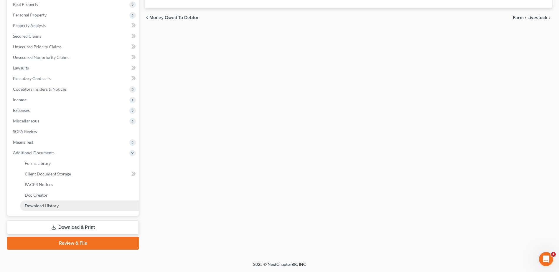
scroll to position [105, 0]
click at [91, 172] on link "Client Document Storage" at bounding box center [79, 174] width 119 height 11
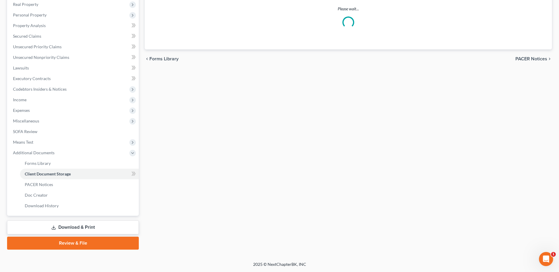
select select "7"
select select "37"
select select "52"
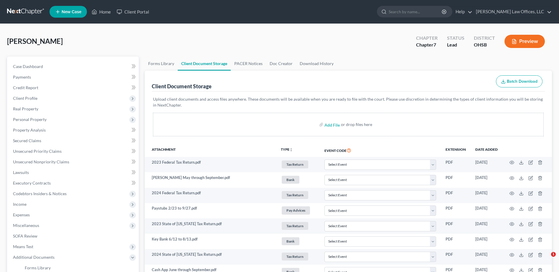
select select "7"
select select "37"
select select "52"
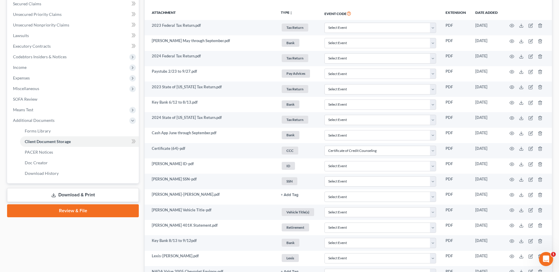
scroll to position [147, 0]
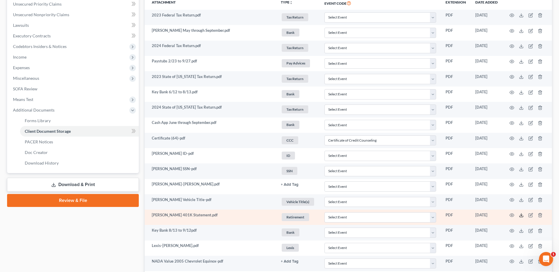
click at [521, 215] on icon at bounding box center [521, 215] width 5 height 5
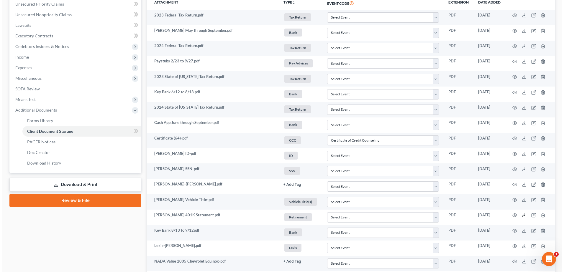
scroll to position [0, 0]
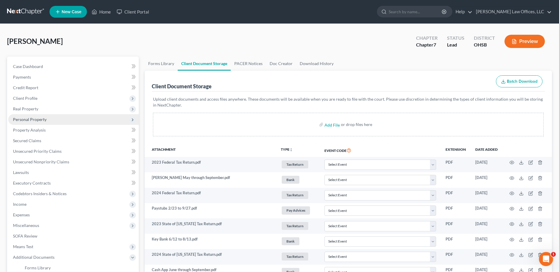
click at [52, 121] on span "Personal Property" at bounding box center [73, 119] width 131 height 11
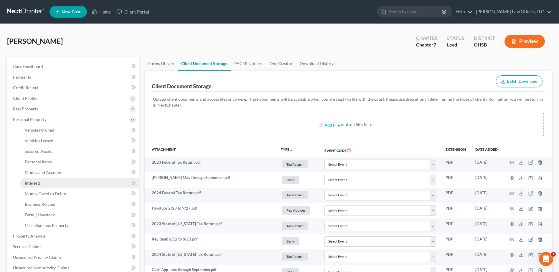
click at [64, 181] on link "Interests" at bounding box center [79, 183] width 119 height 11
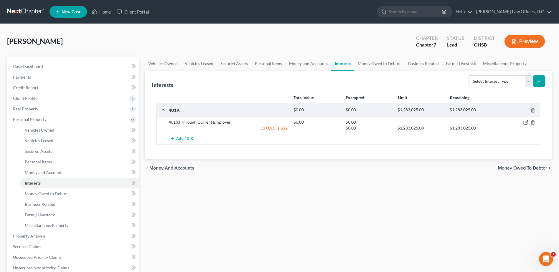
click at [526, 122] on icon "button" at bounding box center [526, 122] width 3 height 3
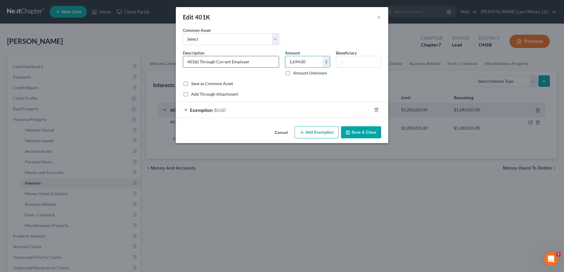
type input "1,694.00"
click at [269, 62] on input "401(k) Through Current Employer" at bounding box center [230, 61] width 95 height 11
type input "401(k) Through Current Employer (Estimated b/c of Market Changes)"
click at [337, 109] on div "Exemption $0.00" at bounding box center [274, 110] width 196 height 16
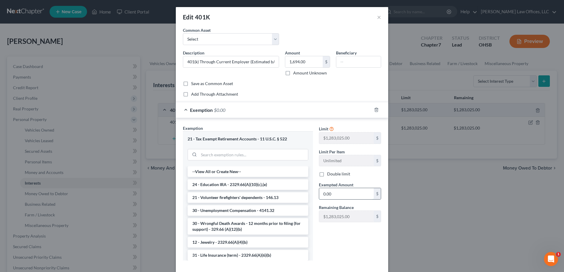
click at [339, 199] on input "0.00" at bounding box center [346, 193] width 55 height 11
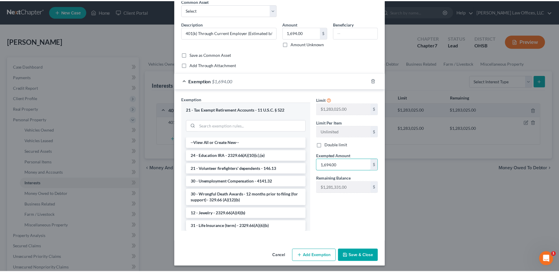
scroll to position [31, 0]
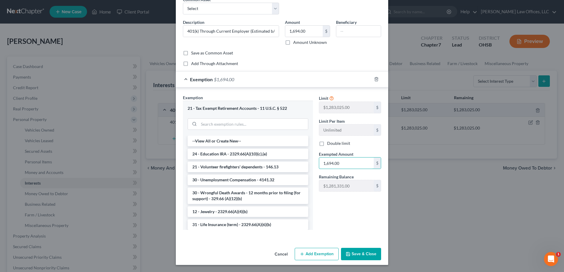
type input "1,694.00"
click at [362, 259] on button "Save & Close" at bounding box center [361, 254] width 40 height 12
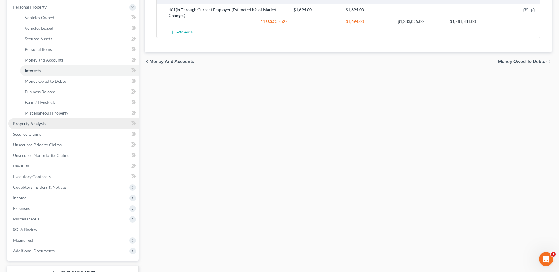
scroll to position [118, 0]
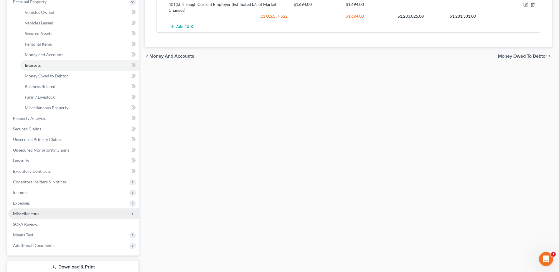
click at [41, 215] on span "Miscellaneous" at bounding box center [73, 214] width 131 height 11
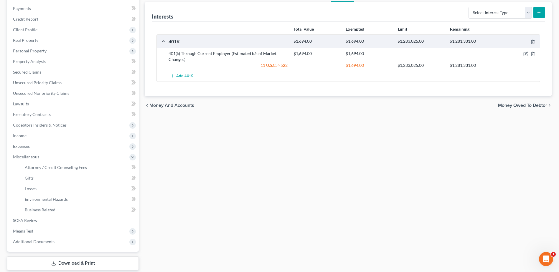
scroll to position [16, 0]
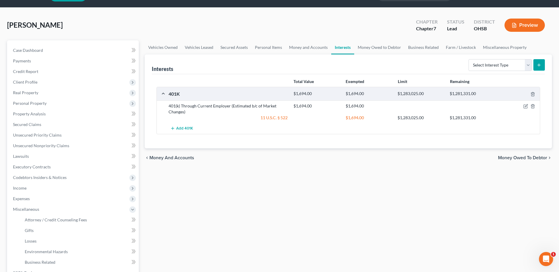
click at [382, 67] on div "Interests Select Interest Type 401K Annuity Bond Education IRA Government Bond …" at bounding box center [348, 65] width 393 height 20
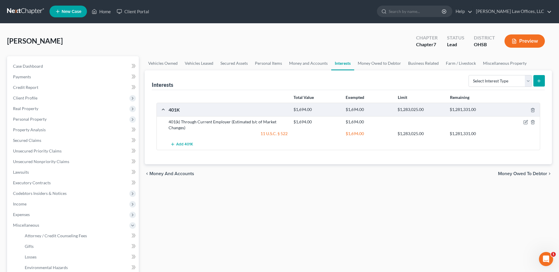
scroll to position [0, 0]
click at [104, 12] on link "Home" at bounding box center [101, 11] width 25 height 11
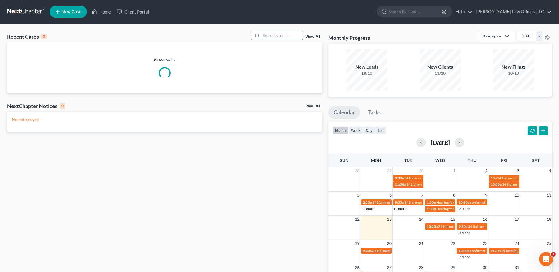
click at [268, 37] on input "search" at bounding box center [281, 35] width 41 height 9
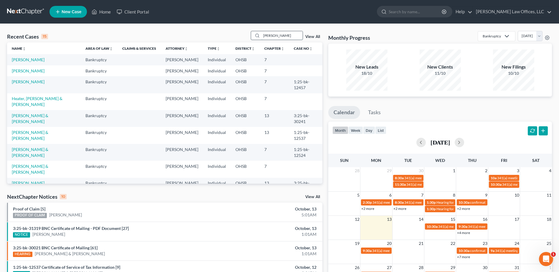
type input "turney"
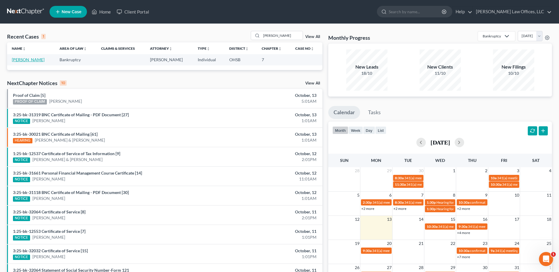
click at [30, 60] on link "Turney, Jazmenn" at bounding box center [28, 59] width 33 height 5
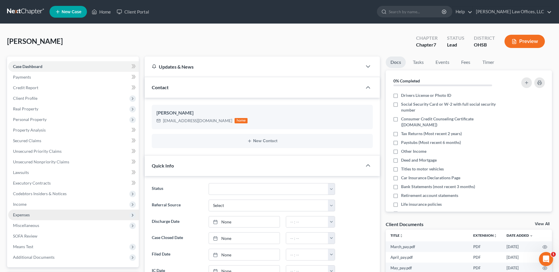
click at [37, 215] on span "Expenses" at bounding box center [73, 215] width 131 height 11
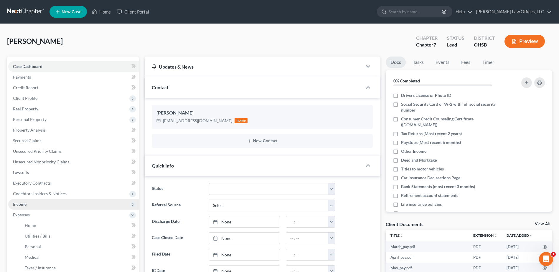
click at [37, 202] on span "Income" at bounding box center [73, 204] width 131 height 11
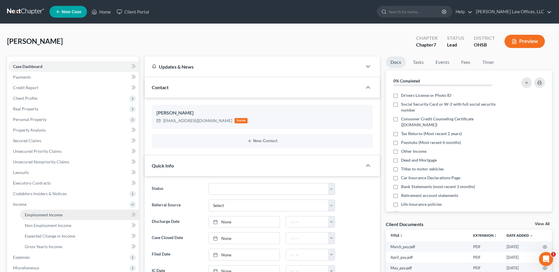
click at [45, 213] on span "Employment Income" at bounding box center [44, 215] width 38 height 5
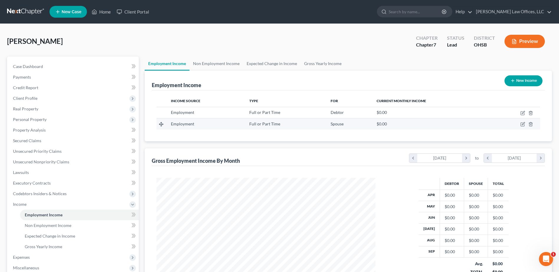
scroll to position [109, 230]
click at [532, 125] on icon "button" at bounding box center [530, 124] width 5 height 5
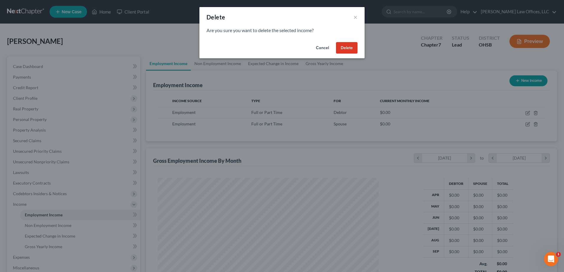
click at [355, 43] on button "Delete" at bounding box center [347, 48] width 22 height 12
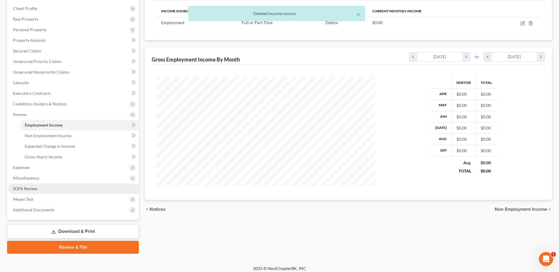
scroll to position [94, 0]
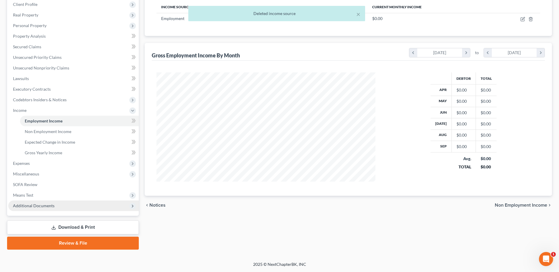
click at [38, 204] on span "Additional Documents" at bounding box center [34, 205] width 42 height 5
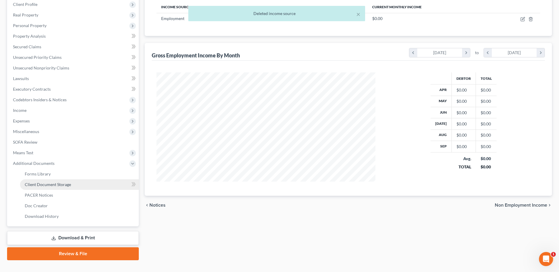
click at [73, 187] on link "Client Document Storage" at bounding box center [79, 185] width 119 height 11
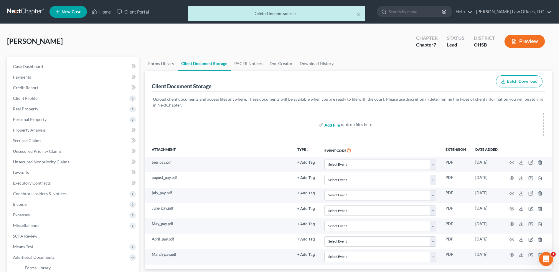
scroll to position [59, 0]
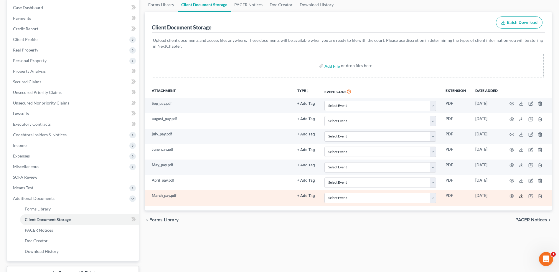
click at [522, 196] on polyline at bounding box center [522, 196] width 2 height 1
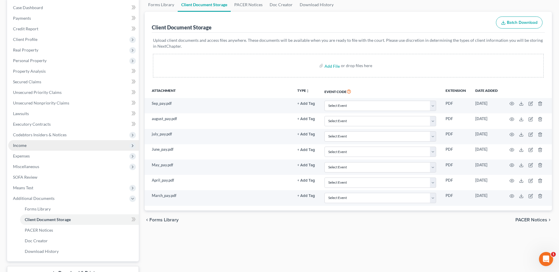
click at [33, 146] on span "Income" at bounding box center [73, 145] width 131 height 11
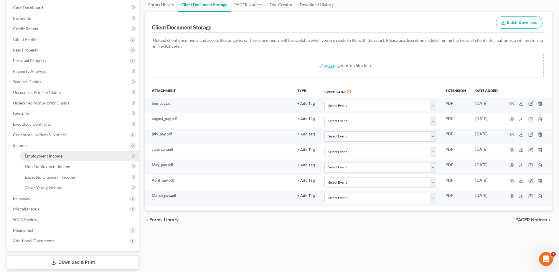
click at [49, 159] on link "Employment Income" at bounding box center [79, 156] width 119 height 11
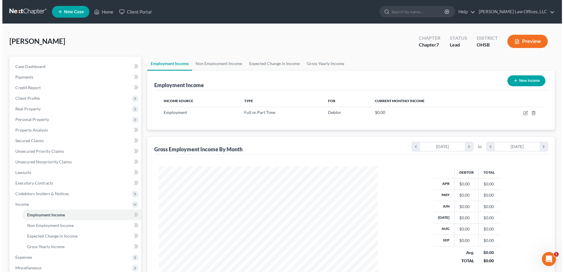
scroll to position [109, 230]
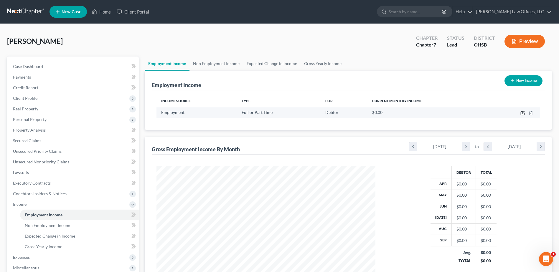
click at [521, 113] on icon "button" at bounding box center [523, 114] width 4 height 4
select select "0"
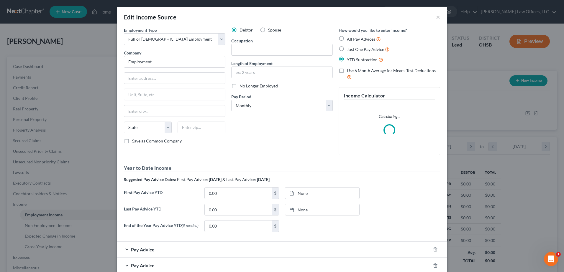
scroll to position [110, 233]
type input "[DATE]"
click at [300, 193] on link "None" at bounding box center [322, 193] width 74 height 11
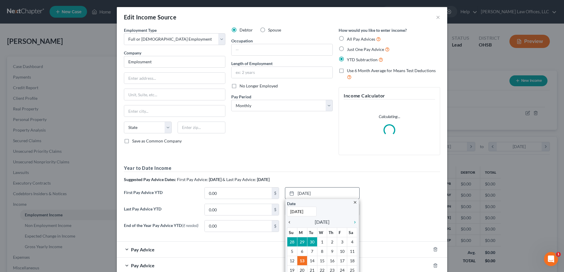
click at [287, 222] on icon "chevron_left" at bounding box center [291, 222] width 8 height 5
click at [286, 222] on div "close Date 10/13/2025 Time 12:00 AM chevron_left June 2025 chevron_right Su M T…" at bounding box center [322, 247] width 74 height 96
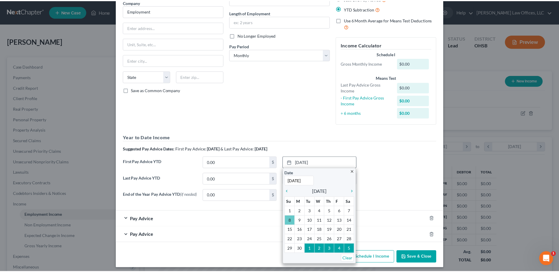
scroll to position [55, 0]
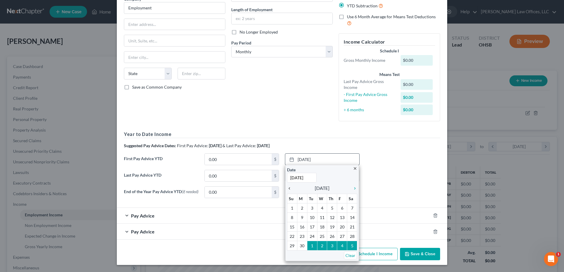
click at [287, 189] on icon "chevron_left" at bounding box center [291, 188] width 8 height 5
click at [287, 187] on icon "chevron_left" at bounding box center [291, 188] width 8 height 5
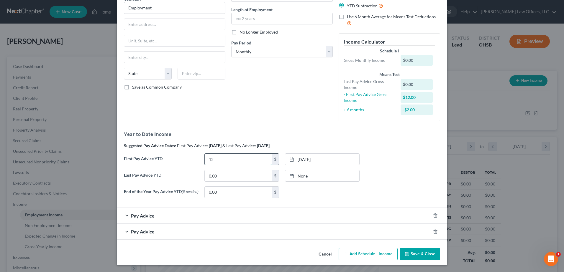
click at [218, 157] on input "12" at bounding box center [238, 159] width 67 height 11
type input "12,241.80"
click at [300, 175] on link "None" at bounding box center [322, 175] width 74 height 11
type input "[DATE]"
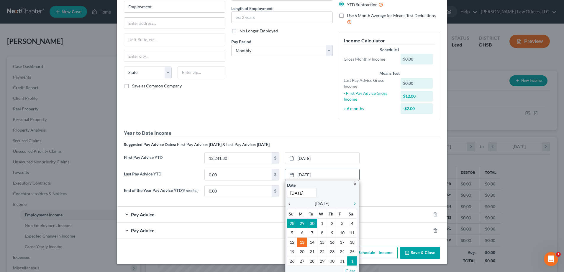
click at [287, 205] on icon "chevron_left" at bounding box center [291, 204] width 8 height 5
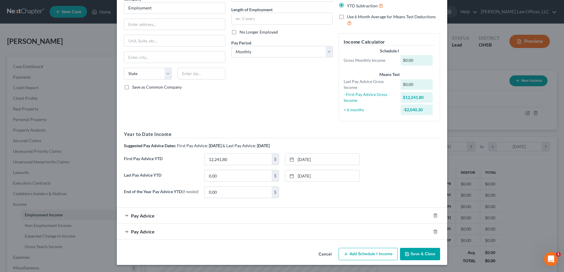
click at [426, 252] on button "Save & Close" at bounding box center [420, 254] width 40 height 12
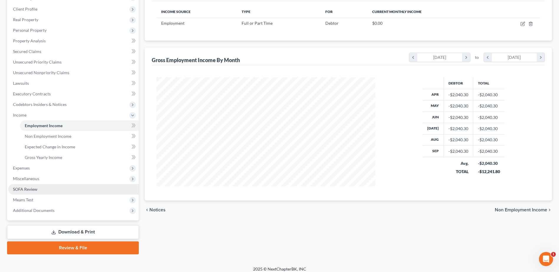
scroll to position [94, 0]
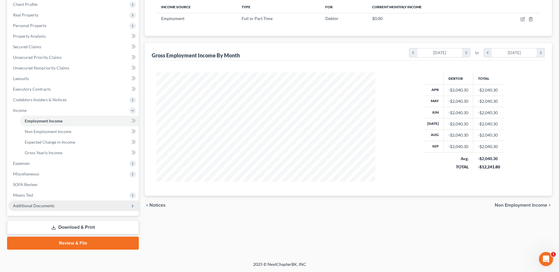
click at [38, 204] on span "Additional Documents" at bounding box center [34, 205] width 42 height 5
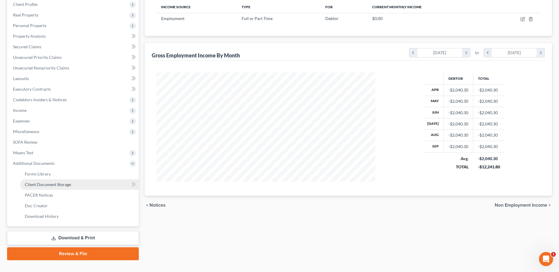
click at [69, 188] on link "Client Document Storage" at bounding box center [79, 185] width 119 height 11
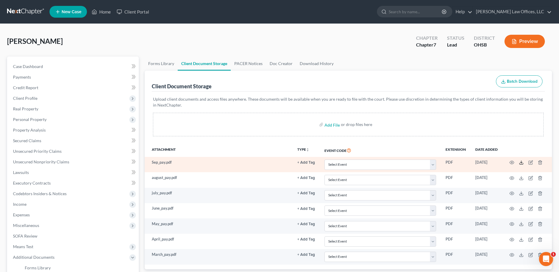
click at [521, 162] on icon at bounding box center [521, 162] width 5 height 5
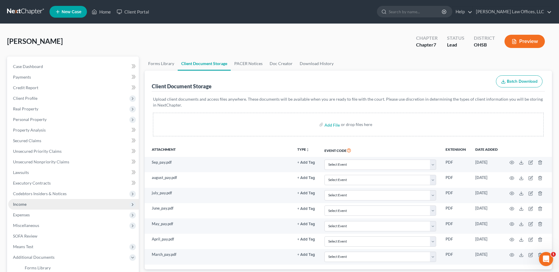
click at [51, 205] on span "Income" at bounding box center [73, 204] width 131 height 11
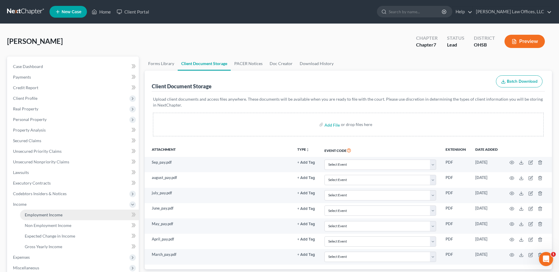
click at [50, 217] on span "Employment Income" at bounding box center [44, 215] width 38 height 5
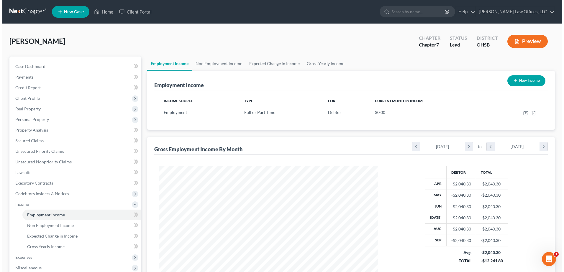
scroll to position [109, 230]
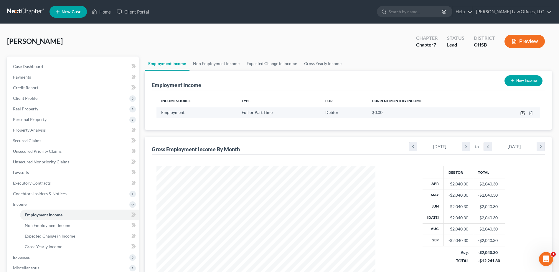
click at [523, 113] on icon "button" at bounding box center [523, 112] width 3 height 3
select select "0"
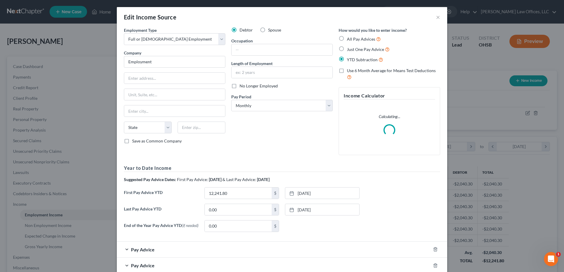
scroll to position [110, 233]
type input "36,725.40"
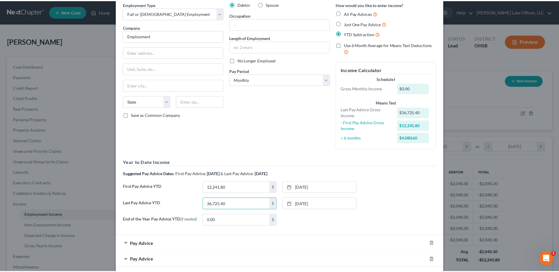
scroll to position [55, 0]
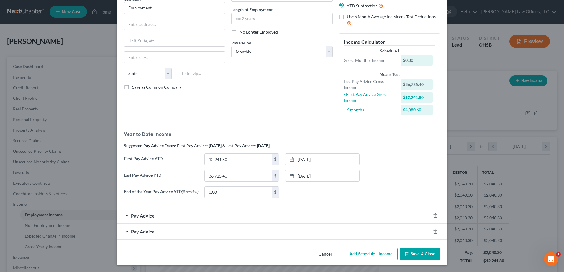
click at [414, 254] on button "Save & Close" at bounding box center [420, 254] width 40 height 12
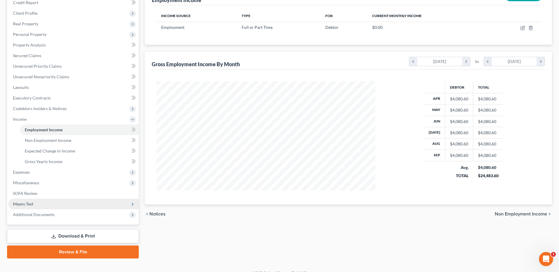
scroll to position [88, 0]
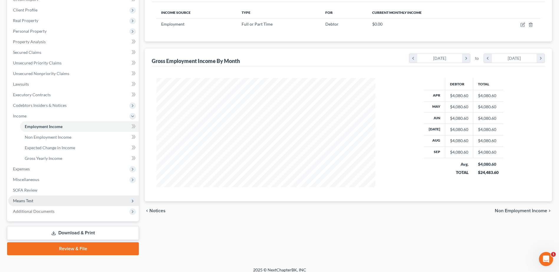
click at [40, 202] on span "Means Test" at bounding box center [73, 201] width 131 height 11
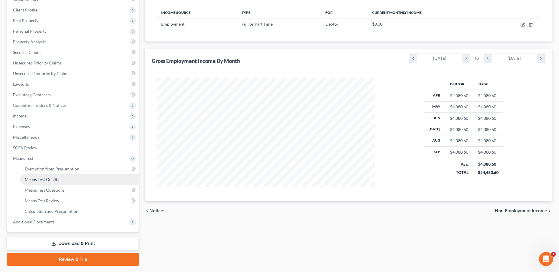
click at [57, 180] on span "Means Test Qualifier" at bounding box center [43, 179] width 37 height 5
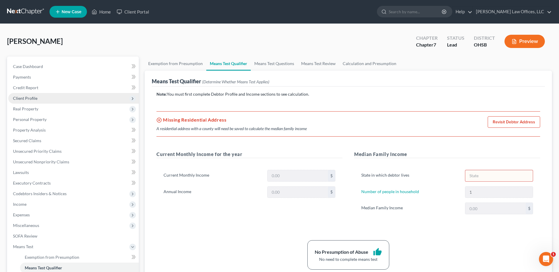
click at [37, 97] on span "Client Profile" at bounding box center [73, 98] width 131 height 11
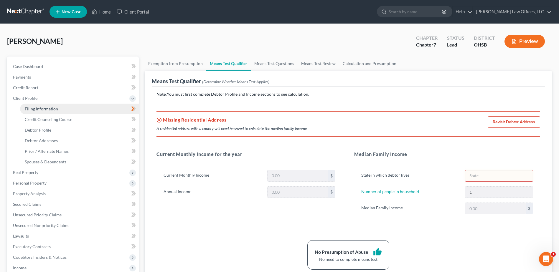
click at [47, 109] on span "Filing Information" at bounding box center [41, 108] width 33 height 5
select select "1"
select select "0"
select select "62"
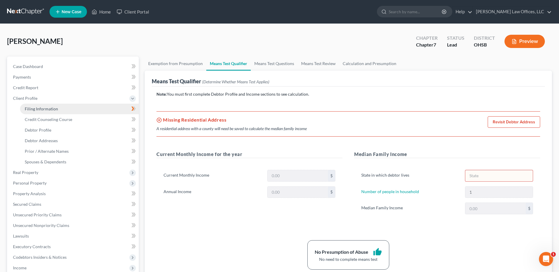
select select "0"
select select "36"
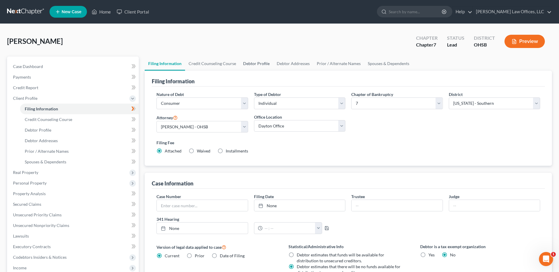
click at [260, 64] on link "Debtor Profile" at bounding box center [257, 64] width 34 height 14
select select "0"
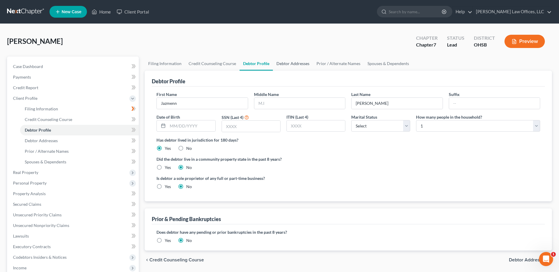
click at [297, 64] on link "Debtor Addresses" at bounding box center [293, 64] width 40 height 14
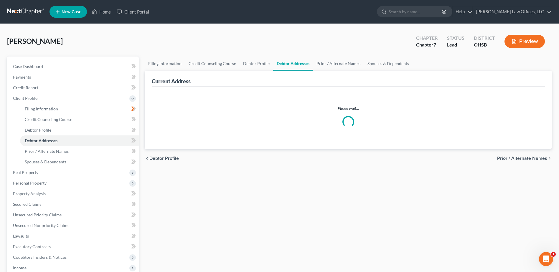
select select "0"
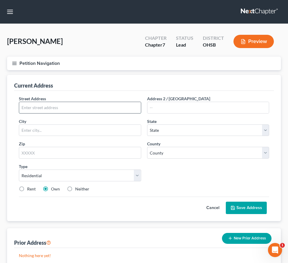
click at [140, 113] on input "text" at bounding box center [80, 107] width 122 height 11
type input "342 E. Morrill Ave."
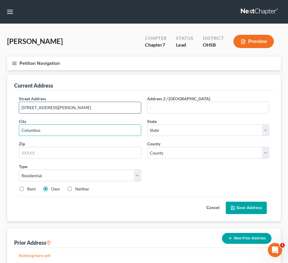
type input "Columbus"
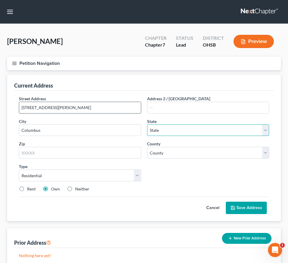
select select "36"
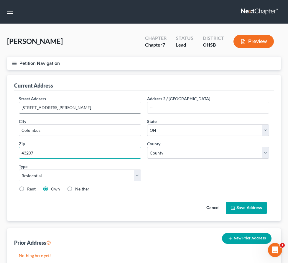
type input "43207"
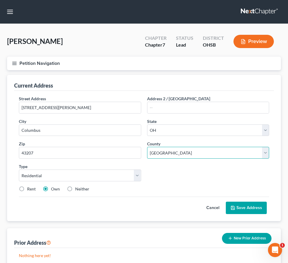
click at [261, 159] on select "County [GEOGRAPHIC_DATA] [GEOGRAPHIC_DATA] [GEOGRAPHIC_DATA] [GEOGRAPHIC_DATA] …" at bounding box center [208, 153] width 122 height 12
select select "24"
click at [193, 159] on select "County [GEOGRAPHIC_DATA] [GEOGRAPHIC_DATA] [GEOGRAPHIC_DATA] [GEOGRAPHIC_DATA] …" at bounding box center [208, 153] width 122 height 12
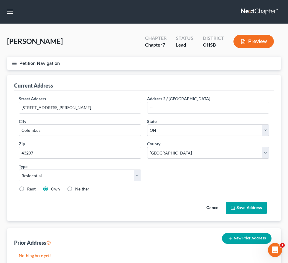
drag, startPoint x: 116, startPoint y: 210, endPoint x: 150, endPoint y: 210, distance: 33.3
click at [36, 192] on label "Rent" at bounding box center [31, 189] width 9 height 6
click at [33, 190] on input "Rent" at bounding box center [31, 188] width 4 height 4
radio input "true"
click at [255, 214] on button "Save Address" at bounding box center [246, 208] width 41 height 12
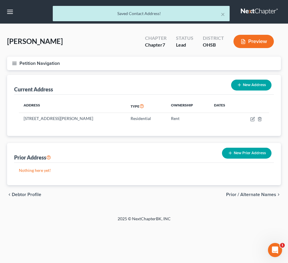
scroll to position [118, 0]
click at [0, 0] on span "Income" at bounding box center [0, 0] width 0 height 0
click at [0, 0] on span "Non Employment Income" at bounding box center [0, 0] width 0 height 0
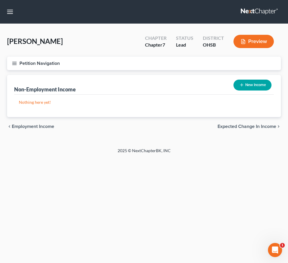
click at [250, 90] on button "New Income" at bounding box center [252, 85] width 38 height 11
select select "0"
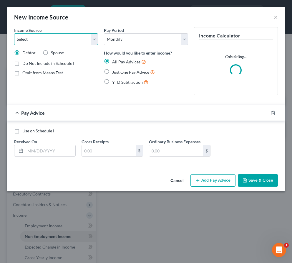
click at [95, 38] on select "Select Unemployment Disability (from employer) Pension Retirement Social Securi…" at bounding box center [56, 39] width 84 height 12
select select "7"
click at [14, 33] on select "Select Unemployment Disability (from employer) Pension Retirement Social Securi…" at bounding box center [56, 39] width 84 height 12
click at [112, 72] on label "Just One Pay Advice" at bounding box center [133, 72] width 43 height 7
click at [115, 72] on input "Just One Pay Advice" at bounding box center [117, 71] width 4 height 4
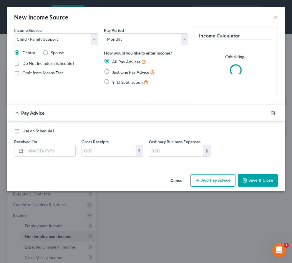
radio input "true"
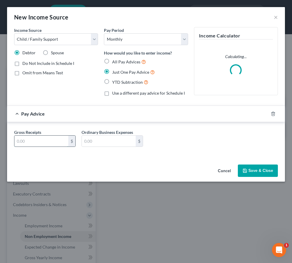
click at [46, 141] on input "text" at bounding box center [41, 141] width 54 height 11
type input "300.00"
click at [258, 169] on button "Save & Close" at bounding box center [258, 170] width 40 height 12
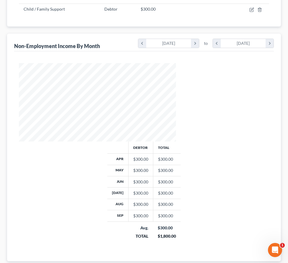
scroll to position [118, 0]
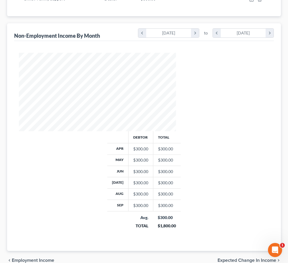
click at [0, 0] on span "Means Test" at bounding box center [0, 0] width 0 height 0
click at [0, 0] on link "Means Test Qualifier" at bounding box center [0, 0] width 0 height 0
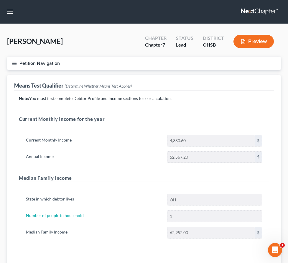
click at [0, 0] on span "Client Profile" at bounding box center [0, 0] width 0 height 0
click at [0, 0] on link "Filing Information" at bounding box center [0, 0] width 0 height 0
select select "1"
select select "0"
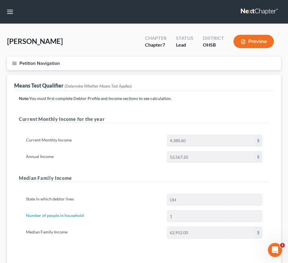
select select "62"
select select "0"
select select "36"
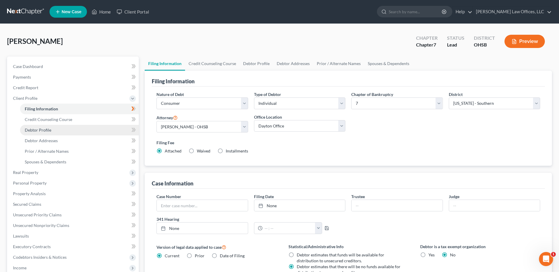
click at [67, 131] on link "Debtor Profile" at bounding box center [79, 130] width 119 height 11
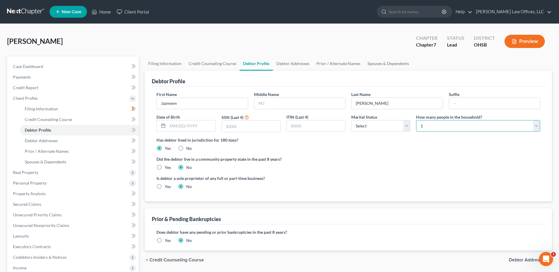
click at [535, 126] on select "Select 1 2 3 4 5 6 7 8 9 10 11 12 13 14 15 16 17 18 19 20" at bounding box center [478, 126] width 124 height 12
select select "1"
click at [416, 120] on select "Select 1 2 3 4 5 6 7 8 9 10 11 12 13 14 15 16 17 18 19 20" at bounding box center [478, 126] width 124 height 12
drag, startPoint x: 240, startPoint y: 40, endPoint x: 235, endPoint y: 28, distance: 13.2
click at [238, 40] on div "Turney, Jazmenn Upgraded Chapter Chapter 7 Status Lead District OHSB Preview" at bounding box center [279, 44] width 545 height 26
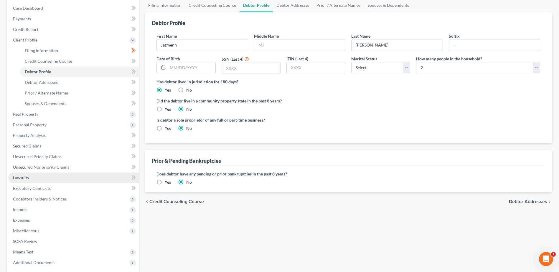
scroll to position [115, 0]
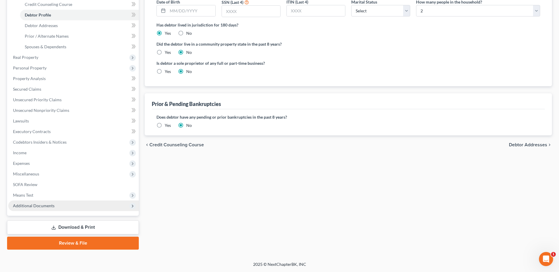
click at [62, 206] on span "Additional Documents" at bounding box center [73, 206] width 131 height 11
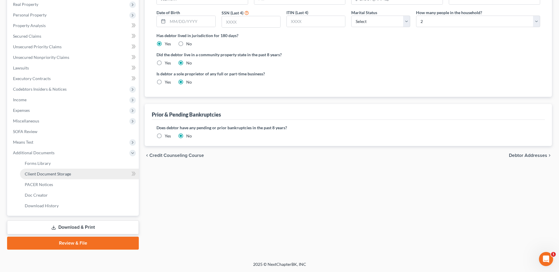
click at [84, 177] on link "Client Document Storage" at bounding box center [79, 174] width 119 height 11
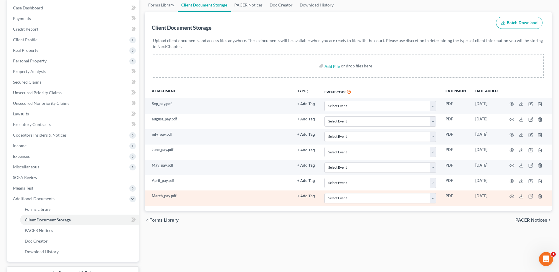
scroll to position [59, 0]
click at [523, 196] on icon at bounding box center [521, 196] width 5 height 5
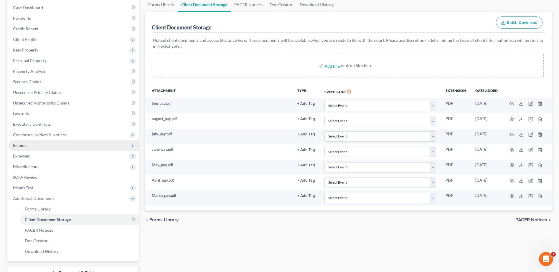
click at [55, 148] on span "Income" at bounding box center [73, 145] width 131 height 11
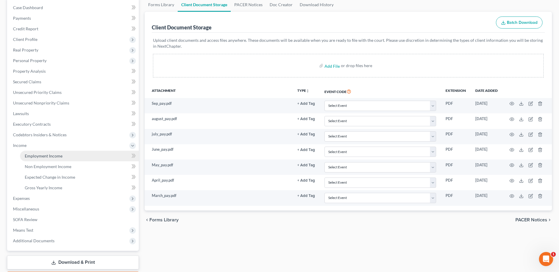
click at [58, 157] on span "Employment Income" at bounding box center [44, 156] width 38 height 5
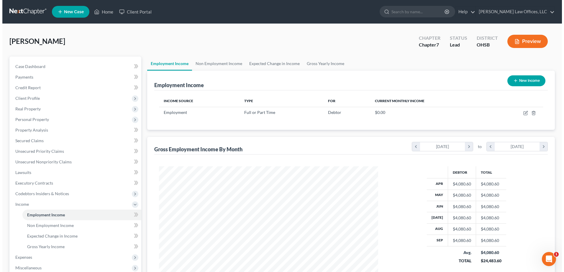
scroll to position [109, 230]
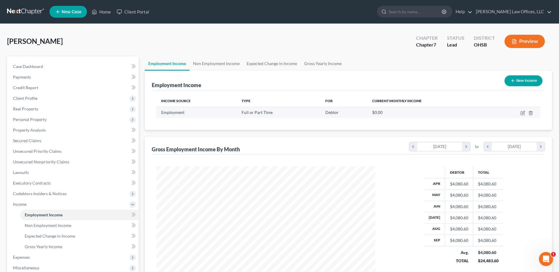
click at [520, 113] on td at bounding box center [515, 112] width 51 height 11
click at [524, 114] on icon "button" at bounding box center [523, 113] width 5 height 5
select select "0"
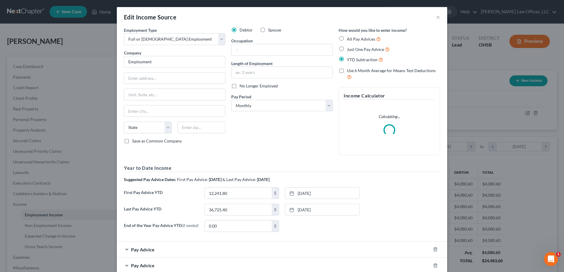
scroll to position [110, 233]
click at [347, 49] on label "Just One Pay Advice" at bounding box center [368, 49] width 43 height 7
click at [349, 49] on input "Just One Pay Advice" at bounding box center [351, 48] width 4 height 4
radio input "true"
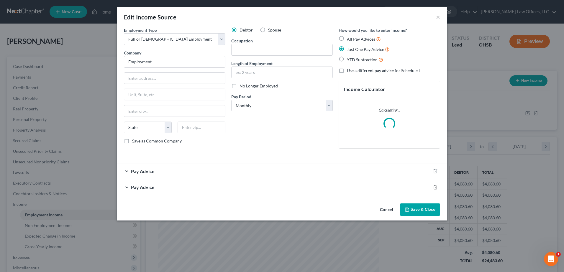
click at [436, 186] on icon "button" at bounding box center [435, 187] width 3 height 4
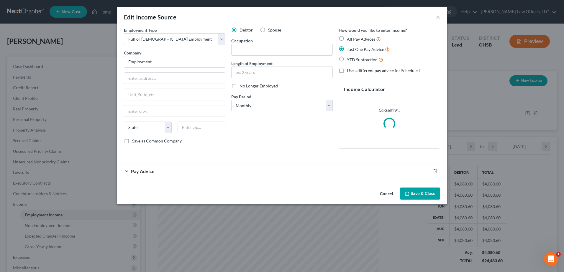
click at [435, 172] on line "button" at bounding box center [435, 171] width 0 height 1
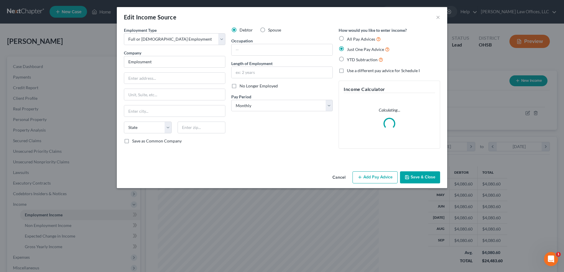
click at [347, 37] on label "All Pay Advices" at bounding box center [364, 39] width 34 height 7
click at [349, 37] on input "All Pay Advices" at bounding box center [351, 38] width 4 height 4
radio input "true"
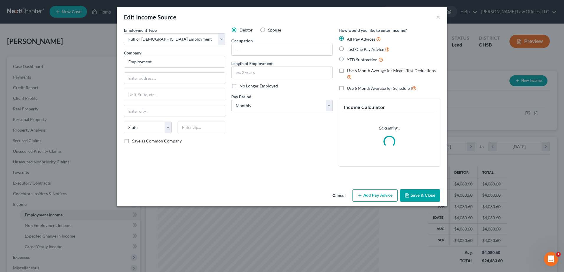
click at [347, 49] on label "Just One Pay Advice" at bounding box center [368, 49] width 43 height 7
click at [349, 49] on input "Just One Pay Advice" at bounding box center [351, 48] width 4 height 4
radio input "true"
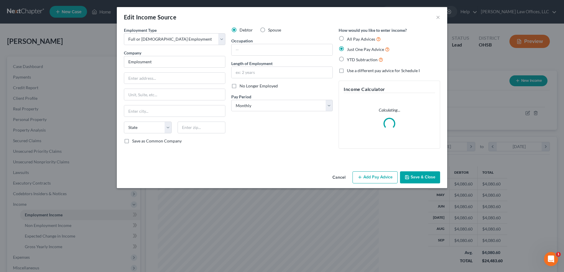
click at [368, 177] on button "Add Pay Advice" at bounding box center [374, 178] width 45 height 12
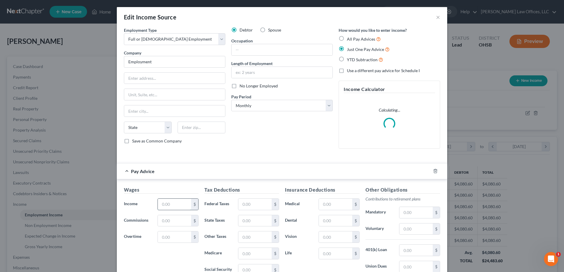
click at [168, 205] on input "text" at bounding box center [174, 204] width 33 height 11
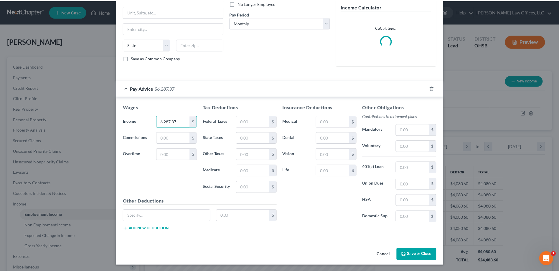
scroll to position [83, 0]
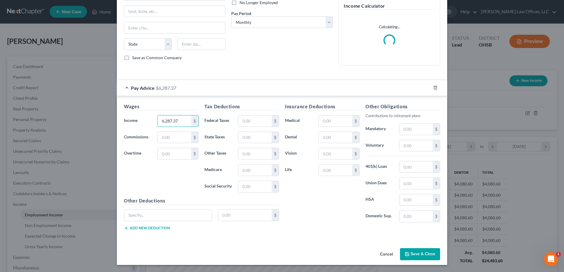
type input "6,287.37"
click at [409, 249] on button "Save & Close" at bounding box center [420, 254] width 40 height 12
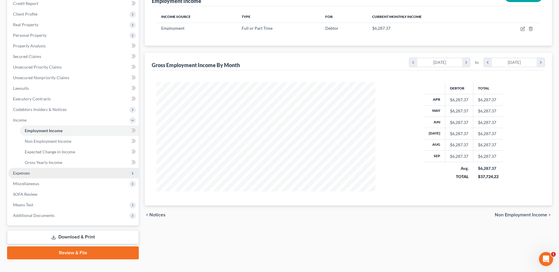
scroll to position [94, 0]
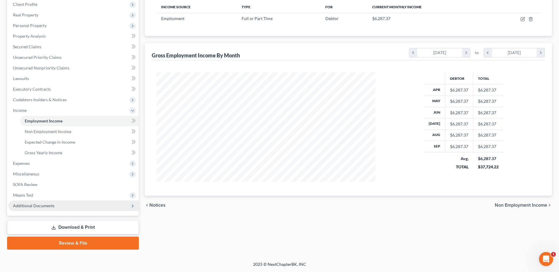
click at [39, 202] on span "Additional Documents" at bounding box center [73, 206] width 131 height 11
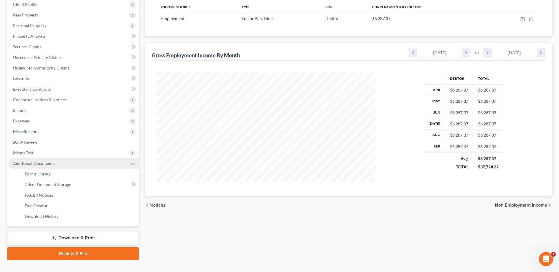
click at [49, 159] on span "Additional Documents" at bounding box center [73, 163] width 131 height 11
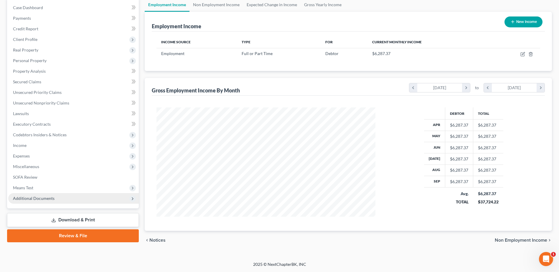
scroll to position [59, 0]
click at [45, 188] on span "Means Test" at bounding box center [73, 188] width 131 height 11
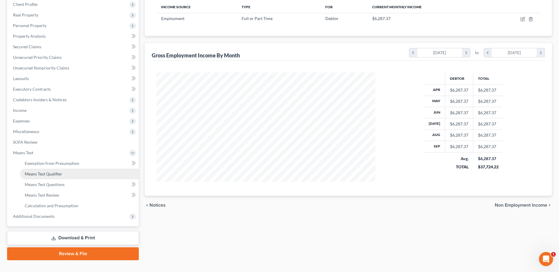
click at [51, 173] on span "Means Test Qualifier" at bounding box center [43, 174] width 37 height 5
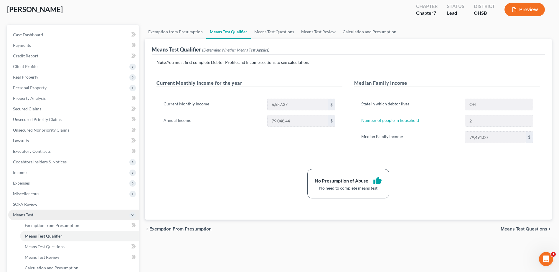
scroll to position [105, 0]
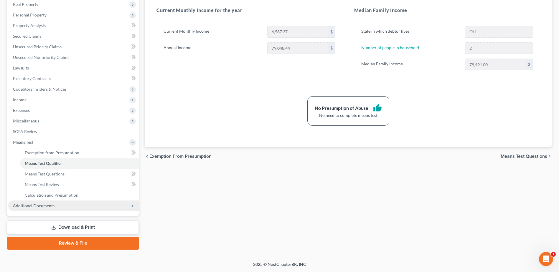
click at [71, 204] on span "Additional Documents" at bounding box center [73, 206] width 131 height 11
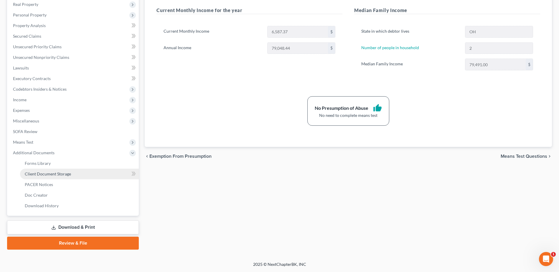
click at [78, 174] on link "Client Document Storage" at bounding box center [79, 174] width 119 height 11
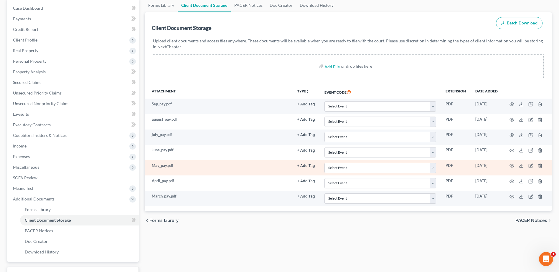
scroll to position [59, 0]
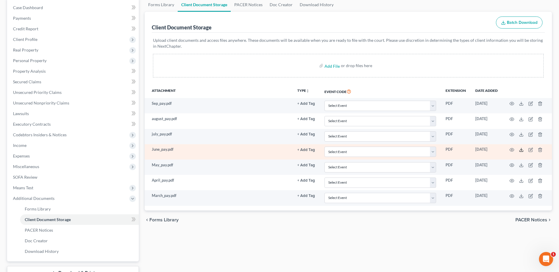
click at [521, 149] on icon at bounding box center [521, 150] width 5 height 5
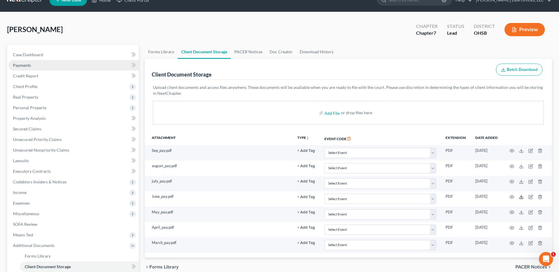
scroll to position [0, 0]
